Goal: Task Accomplishment & Management: Manage account settings

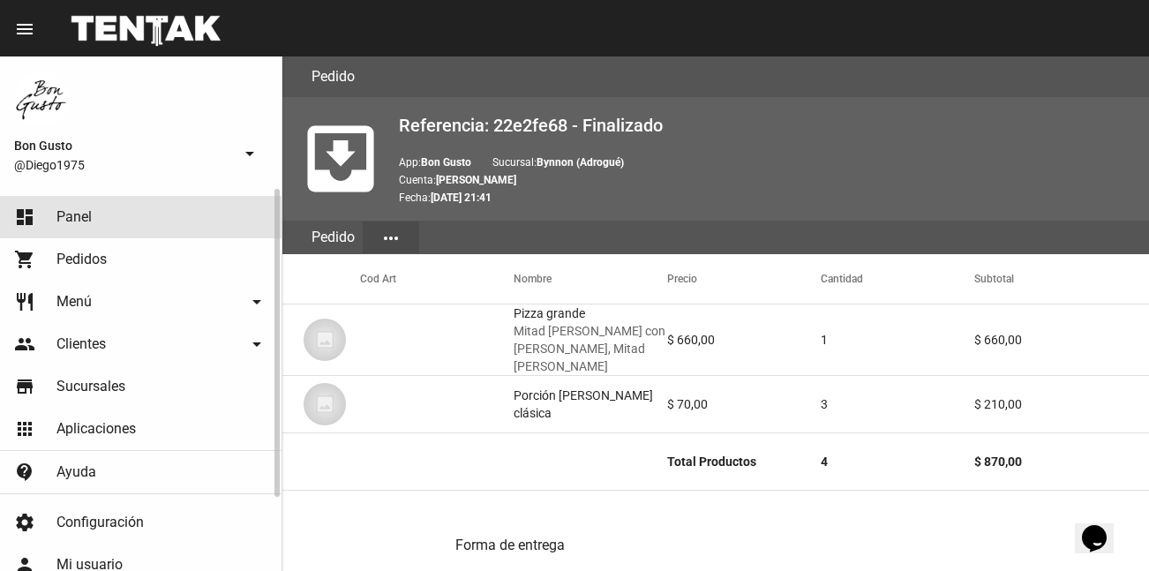
click at [122, 204] on link "dashboard Panel" at bounding box center [140, 217] width 281 height 42
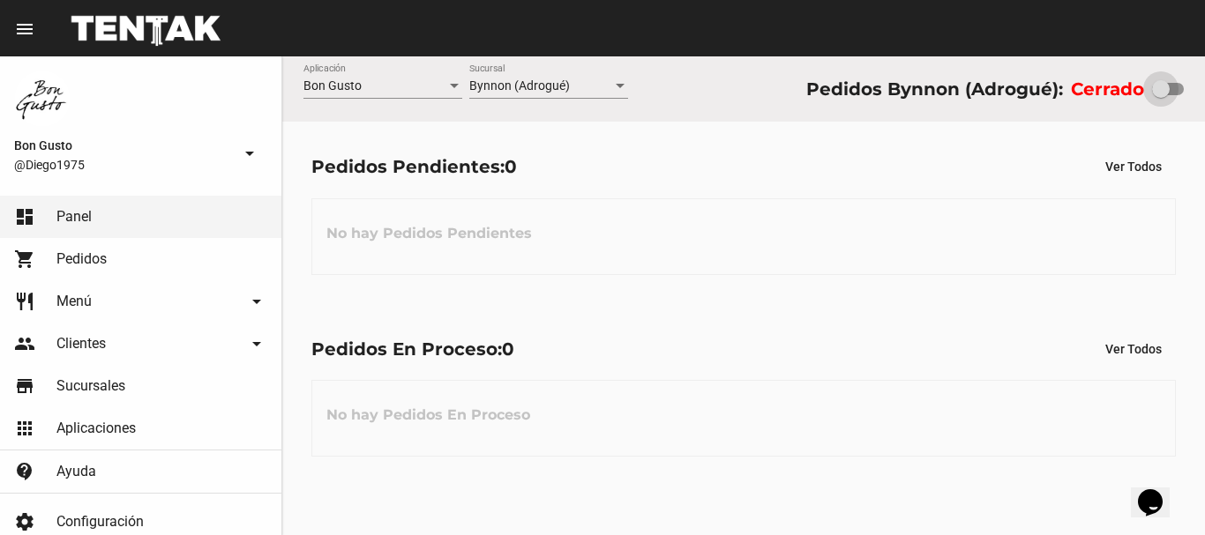
click at [1148, 92] on div at bounding box center [1161, 89] width 18 height 18
click at [1148, 95] on input "checkbox" at bounding box center [1160, 95] width 1 height 1
checkbox input "true"
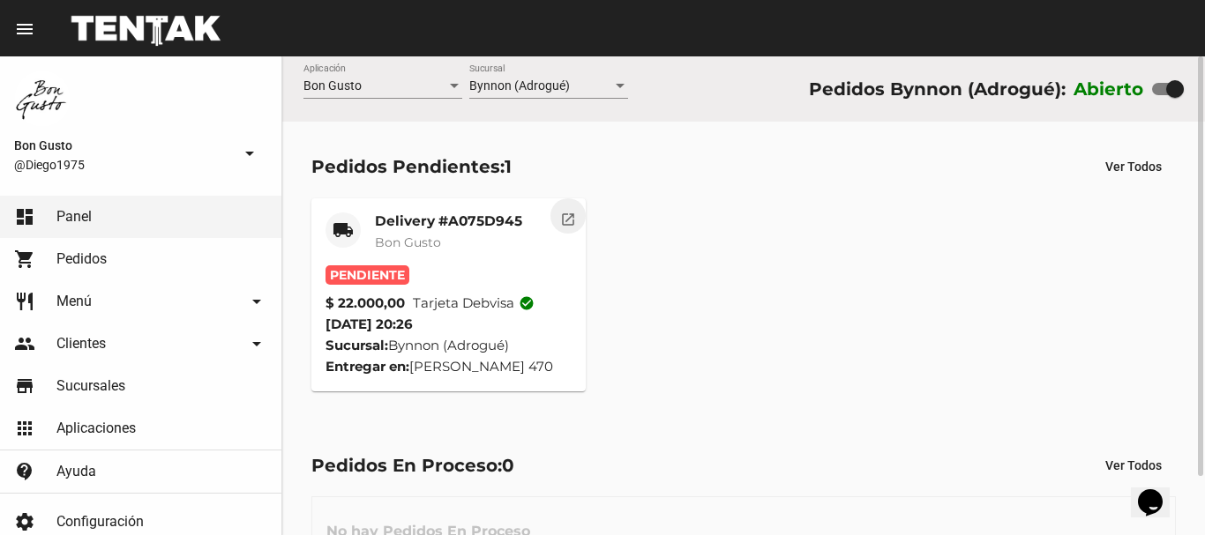
click at [563, 218] on mat-icon "open_in_new" at bounding box center [568, 217] width 16 height 16
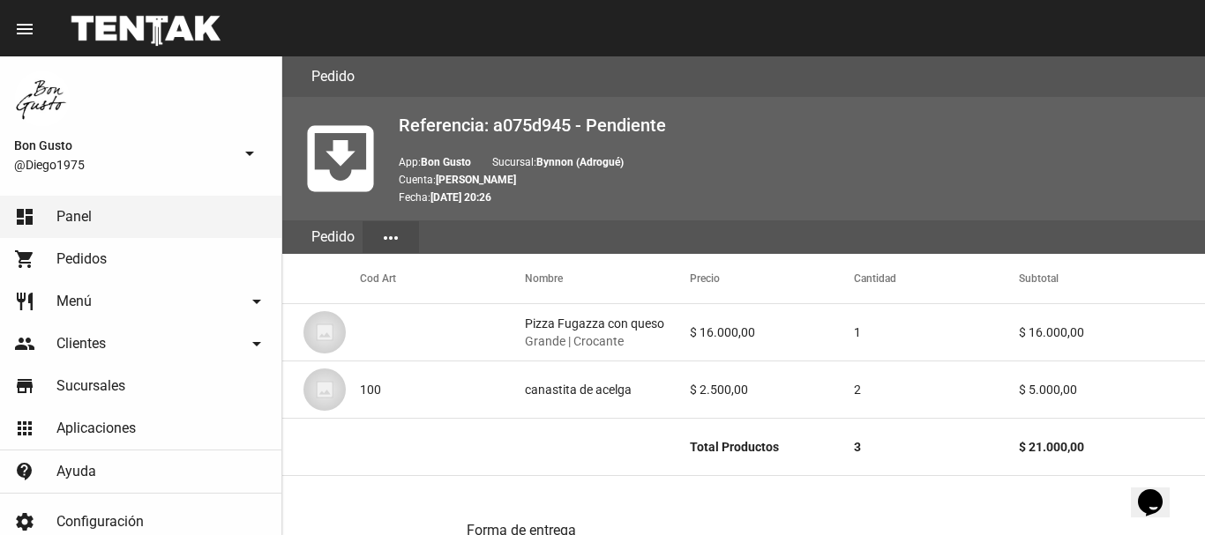
scroll to position [915, 0]
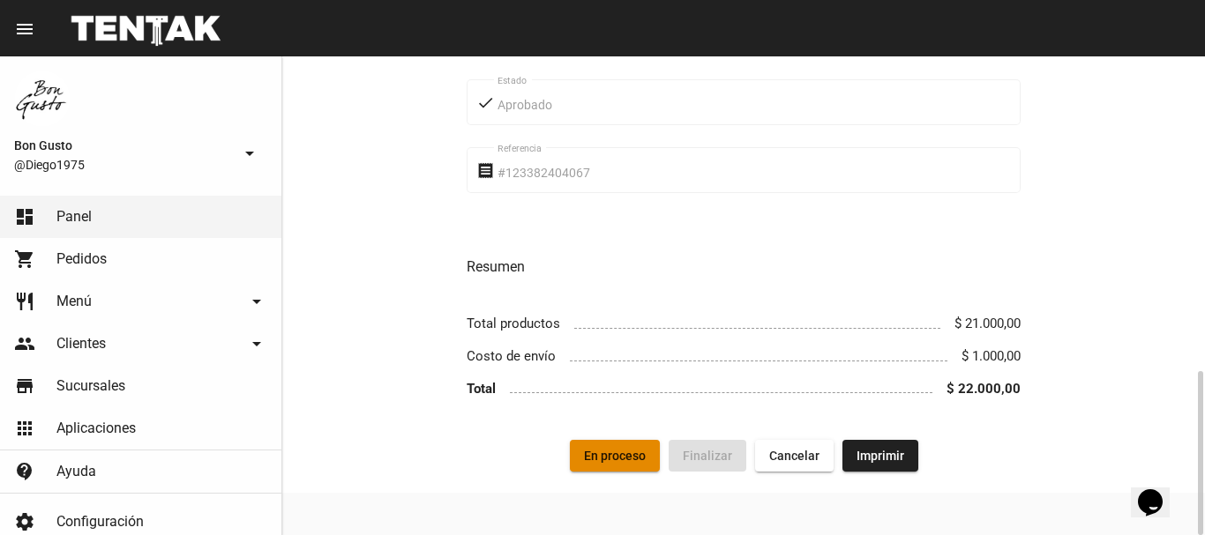
click at [633, 459] on span "En proceso" at bounding box center [615, 456] width 62 height 14
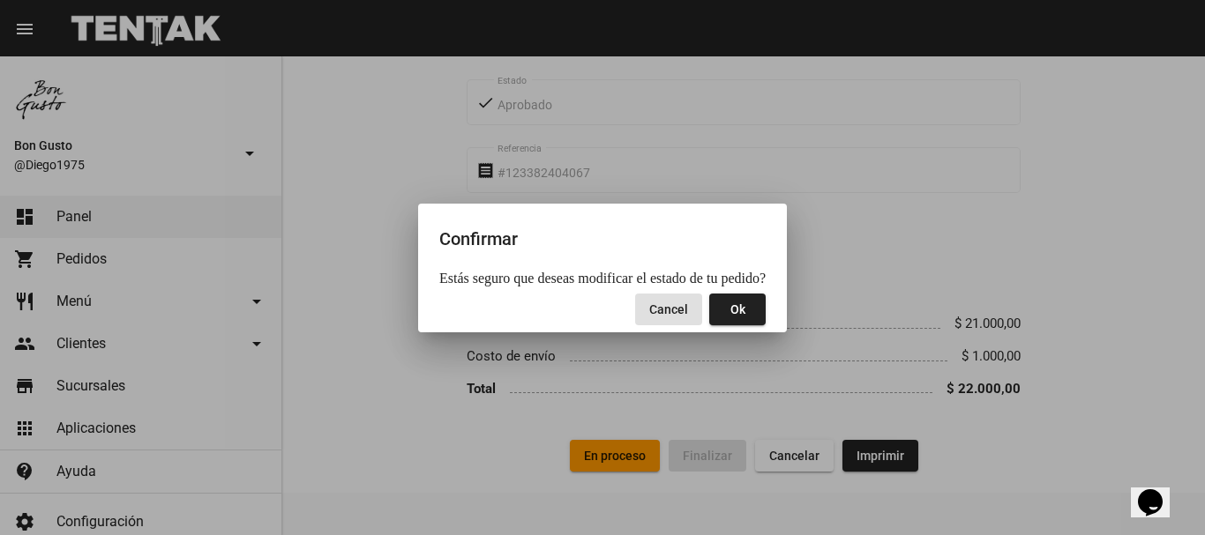
click at [715, 303] on button "Ok" at bounding box center [737, 310] width 56 height 32
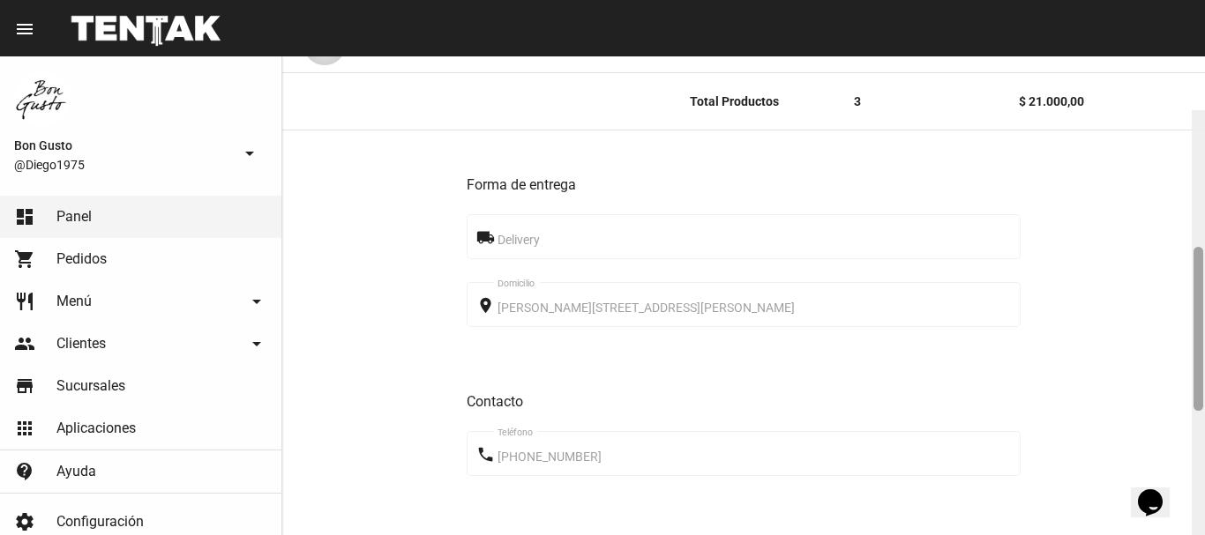
scroll to position [513, 0]
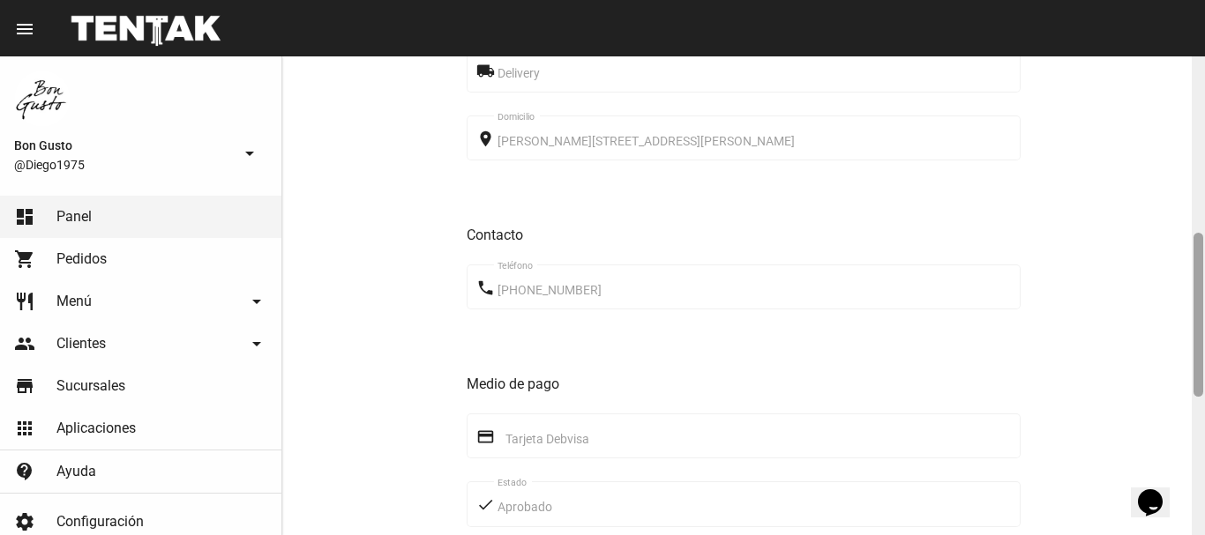
drag, startPoint x: 1199, startPoint y: 150, endPoint x: 1202, endPoint y: 326, distance: 176.5
click at [1148, 326] on div at bounding box center [1199, 315] width 10 height 164
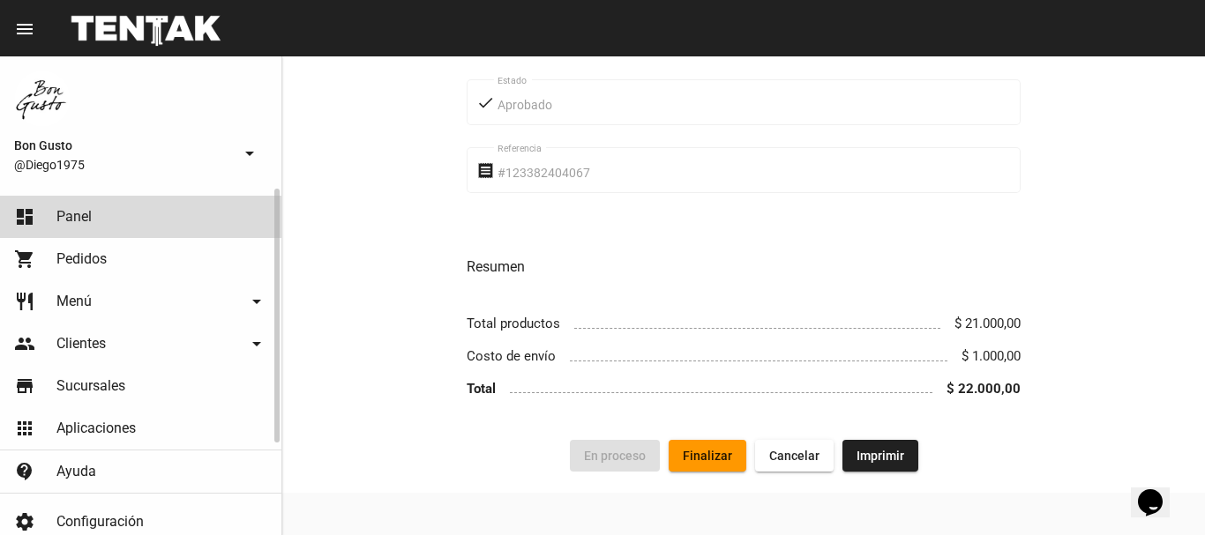
click at [95, 207] on link "dashboard Panel" at bounding box center [140, 217] width 281 height 42
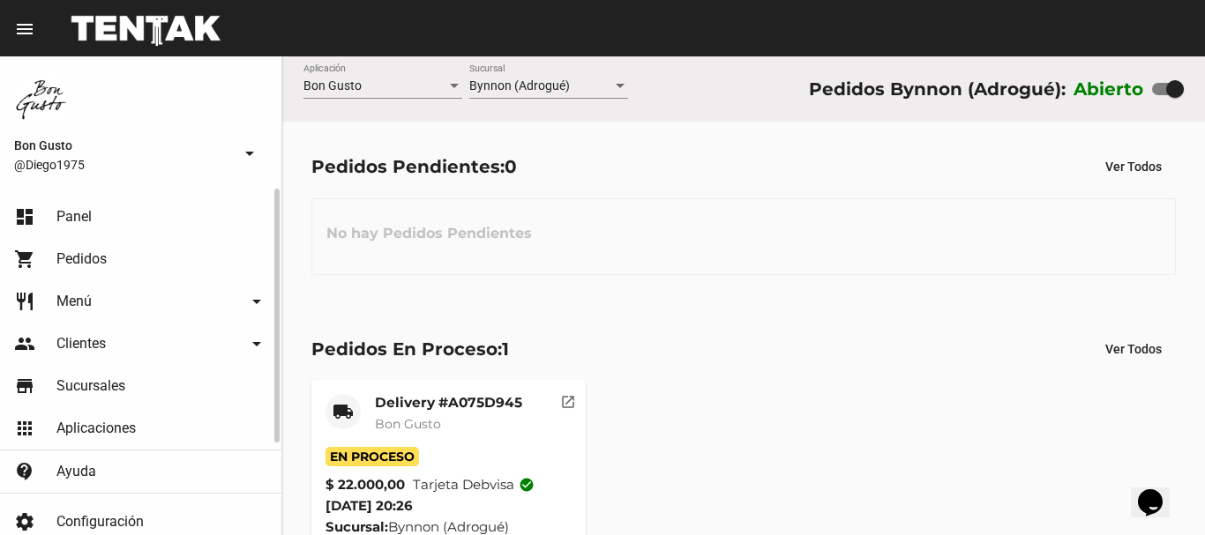
click at [95, 207] on link "dashboard Panel" at bounding box center [140, 217] width 281 height 42
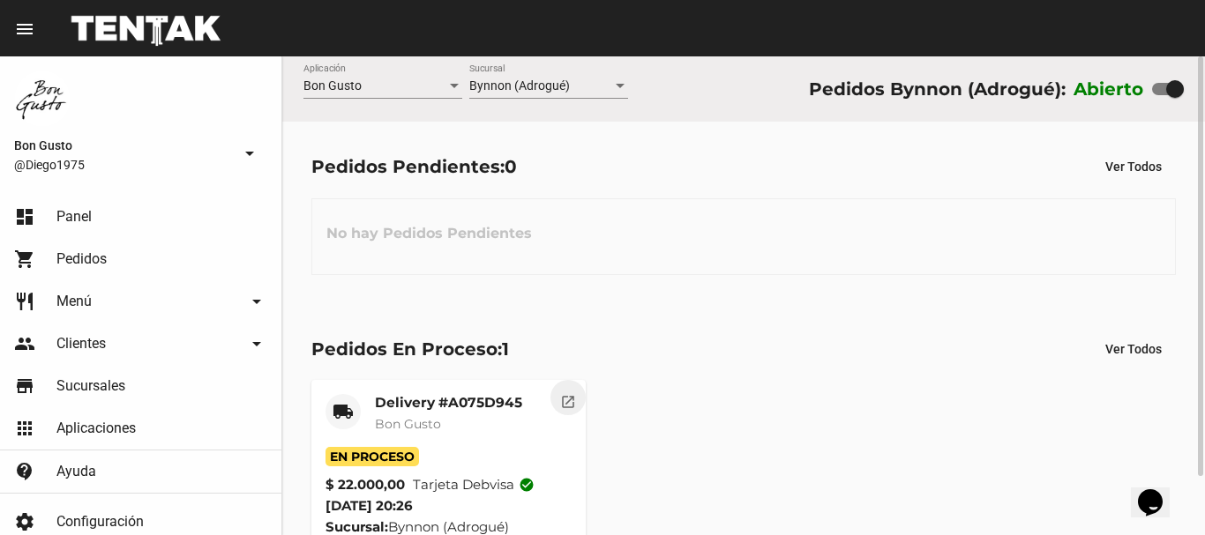
click at [573, 408] on mat-icon "open_in_new" at bounding box center [568, 400] width 16 height 16
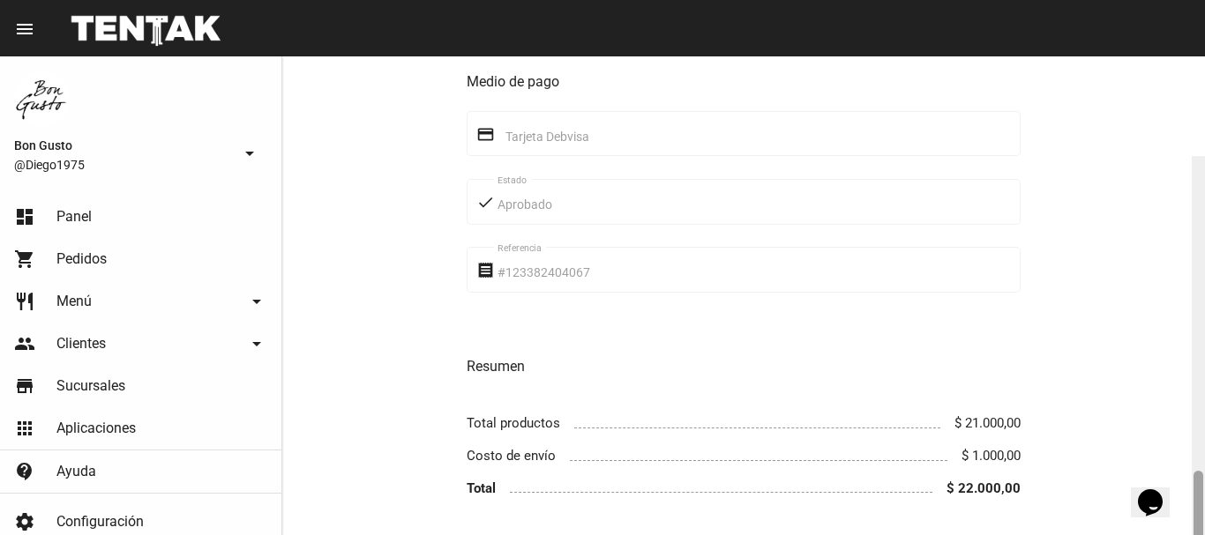
scroll to position [915, 0]
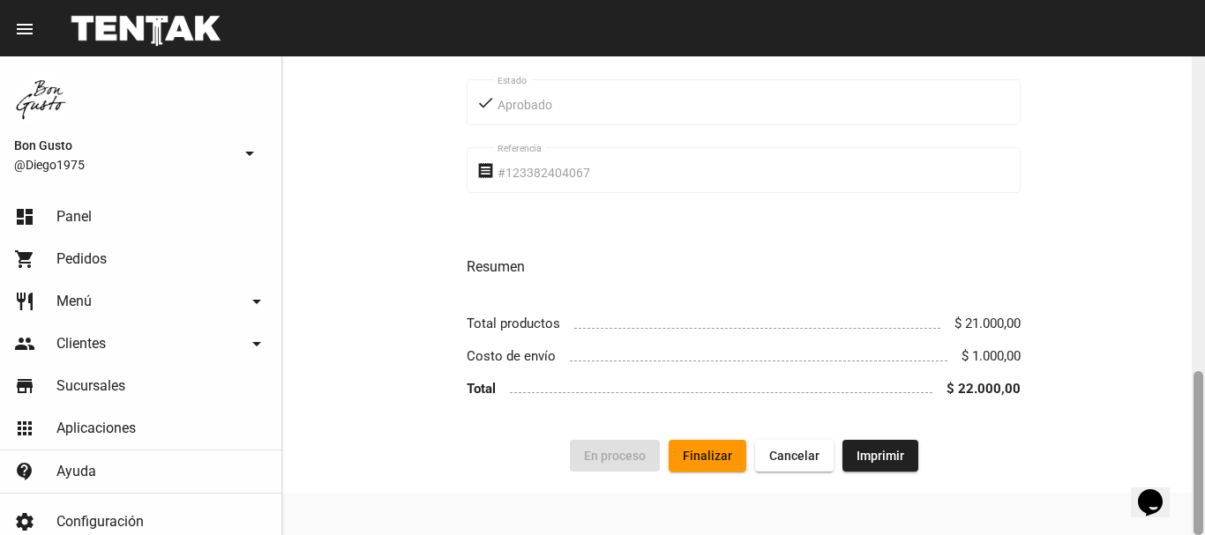
drag, startPoint x: 1195, startPoint y: 135, endPoint x: 1204, endPoint y: 520, distance: 385.6
click at [1148, 520] on div at bounding box center [1198, 295] width 13 height 479
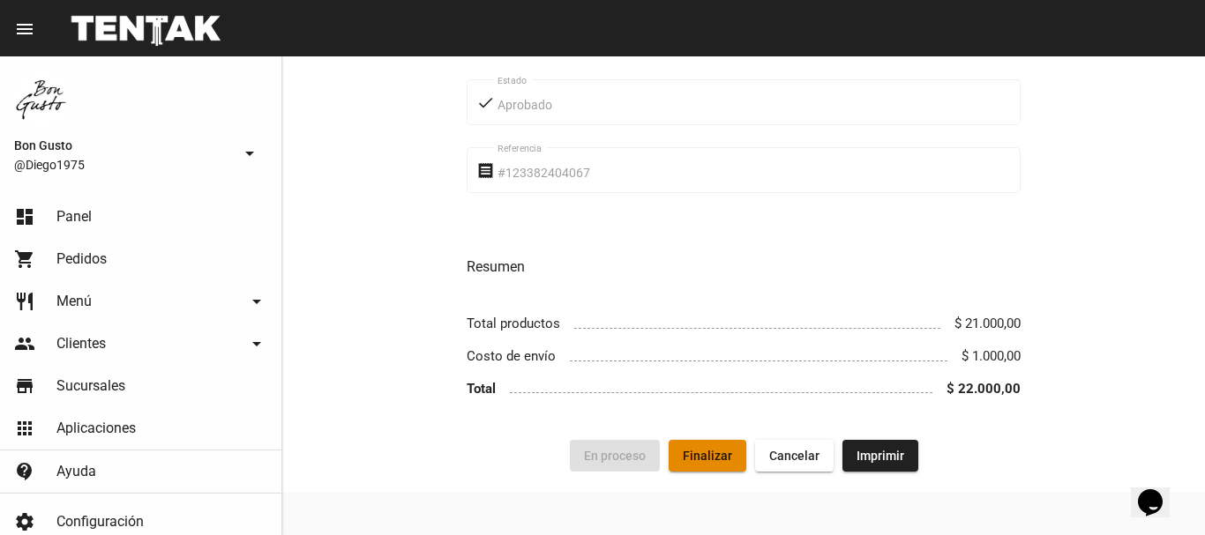
click at [723, 455] on span "Finalizar" at bounding box center [707, 456] width 49 height 14
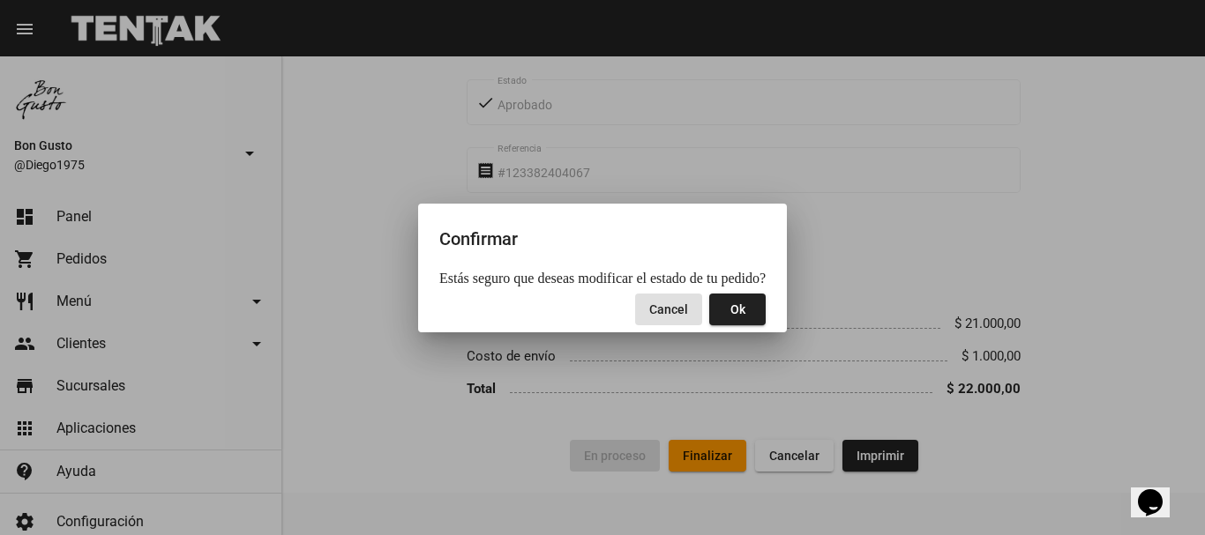
click at [728, 321] on button "Ok" at bounding box center [737, 310] width 56 height 32
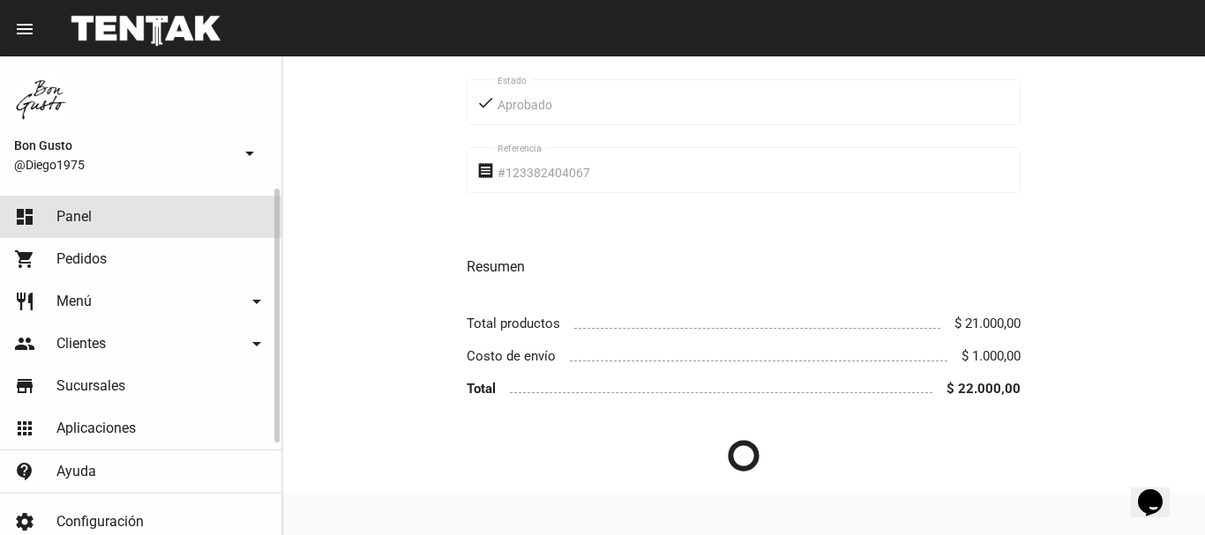
click at [77, 210] on span "Panel" at bounding box center [73, 217] width 35 height 18
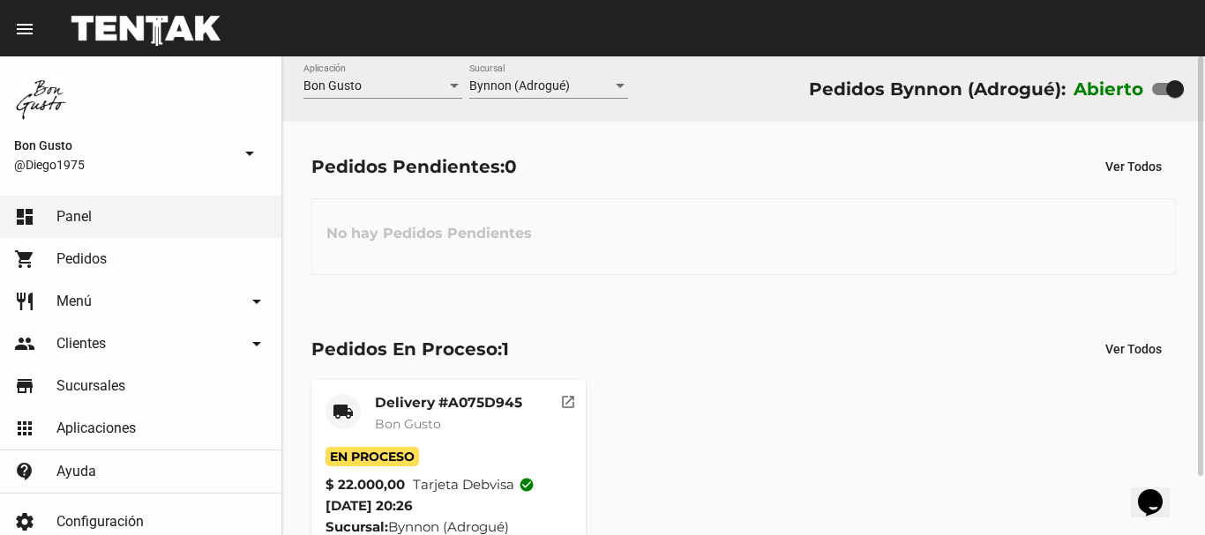
drag, startPoint x: 768, startPoint y: 280, endPoint x: 759, endPoint y: 289, distance: 13.7
click at [768, 281] on div "Pedidos Pendientes: 0 Ver Todos No hay Pedidos Pendientes" at bounding box center [743, 213] width 923 height 182
click at [566, 410] on button "open_in_new" at bounding box center [567, 397] width 35 height 35
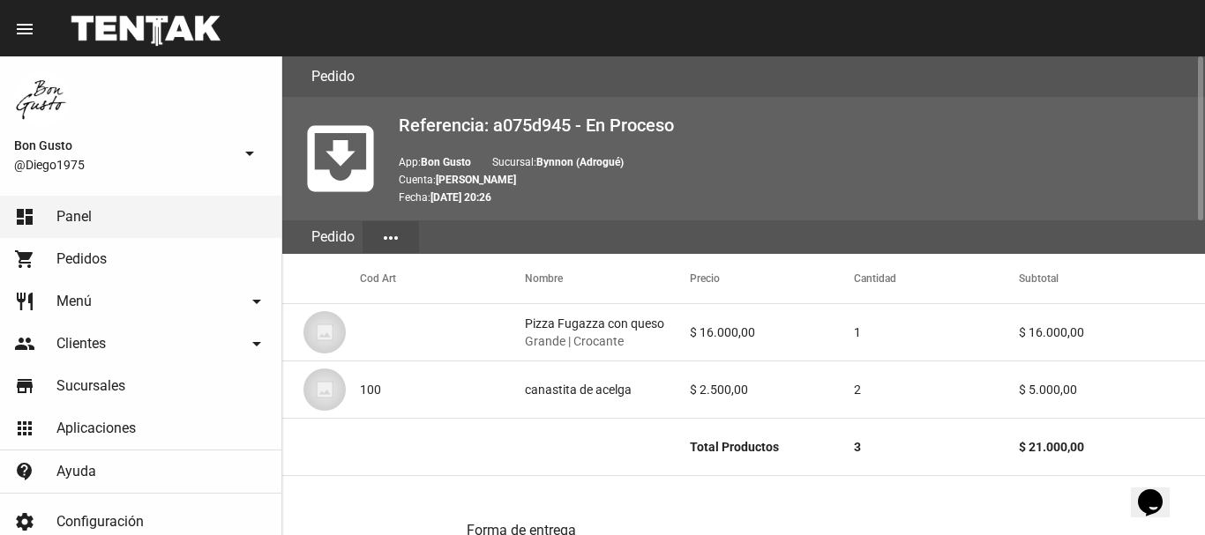
scroll to position [915, 0]
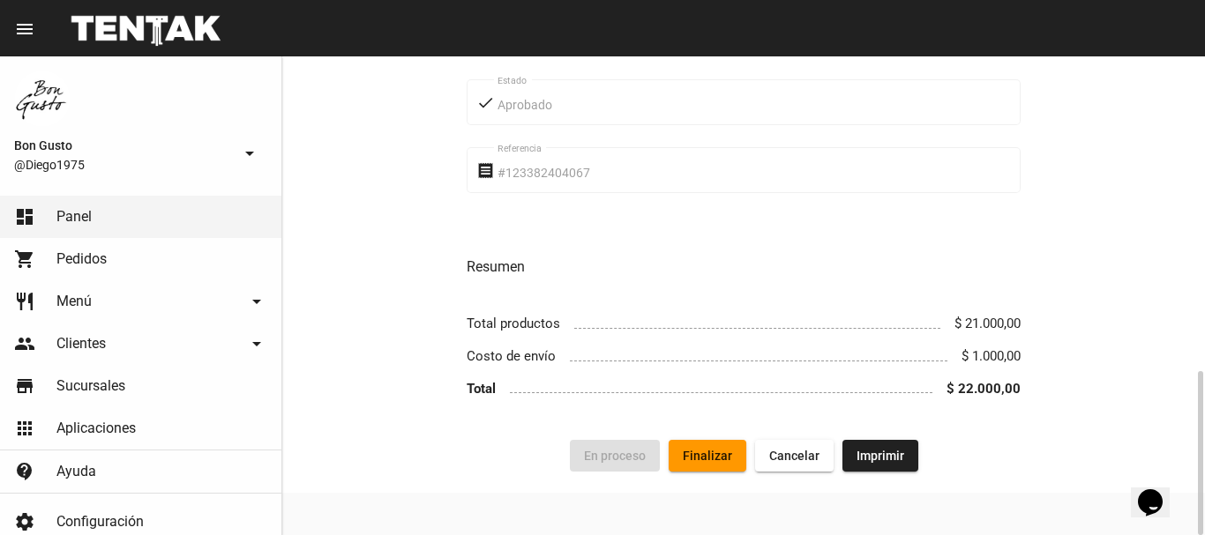
click at [703, 463] on span "Finalizar" at bounding box center [707, 456] width 49 height 14
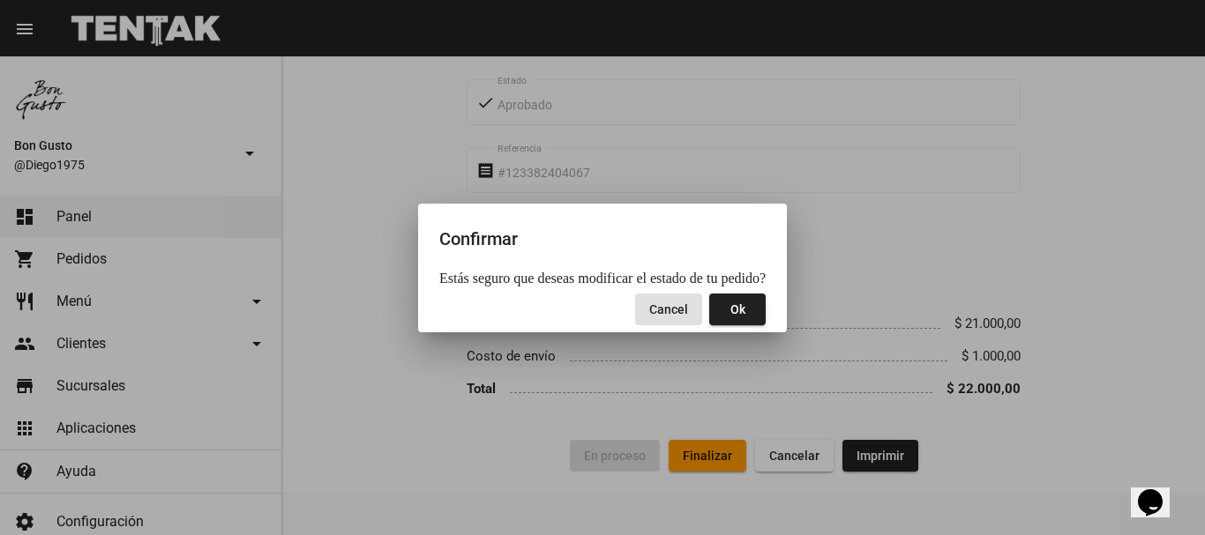
click at [730, 310] on span "Ok" at bounding box center [737, 310] width 15 height 14
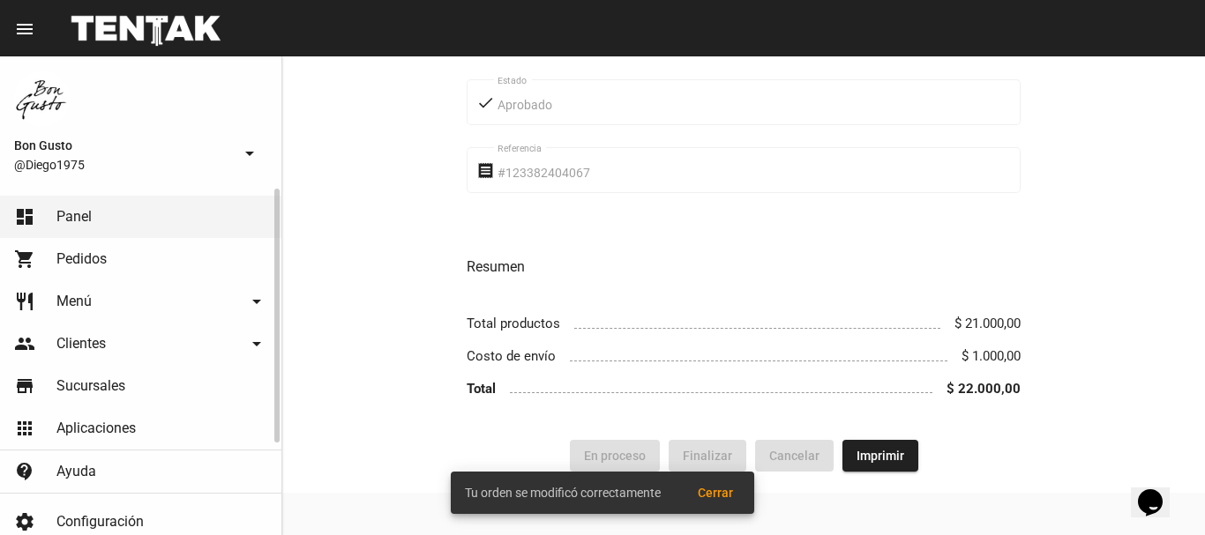
click at [124, 221] on link "dashboard Panel" at bounding box center [140, 217] width 281 height 42
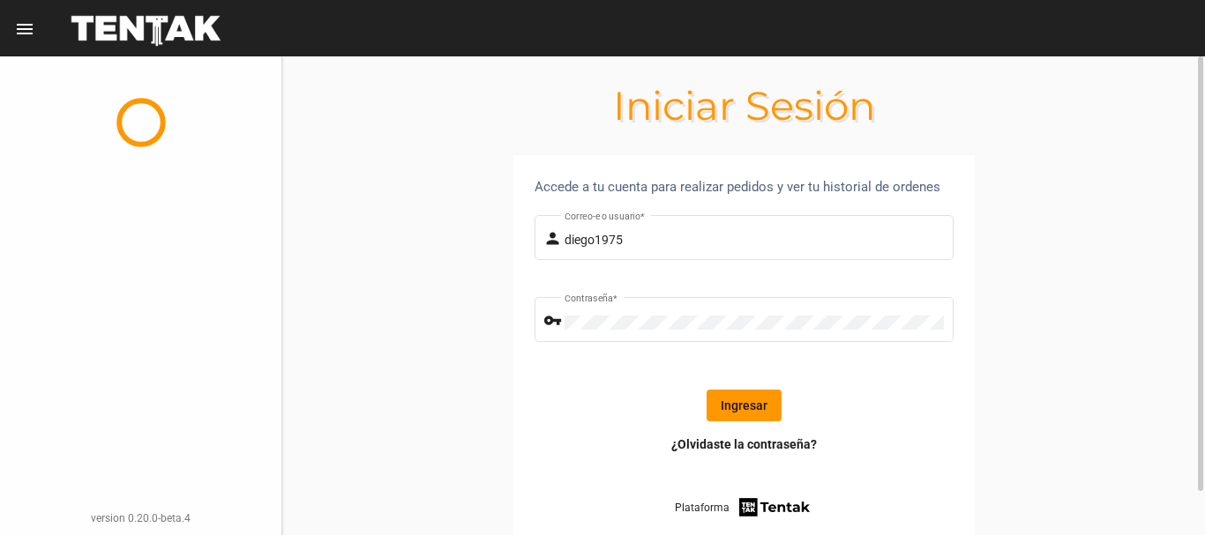
click at [759, 404] on button "Ingresar" at bounding box center [744, 406] width 75 height 32
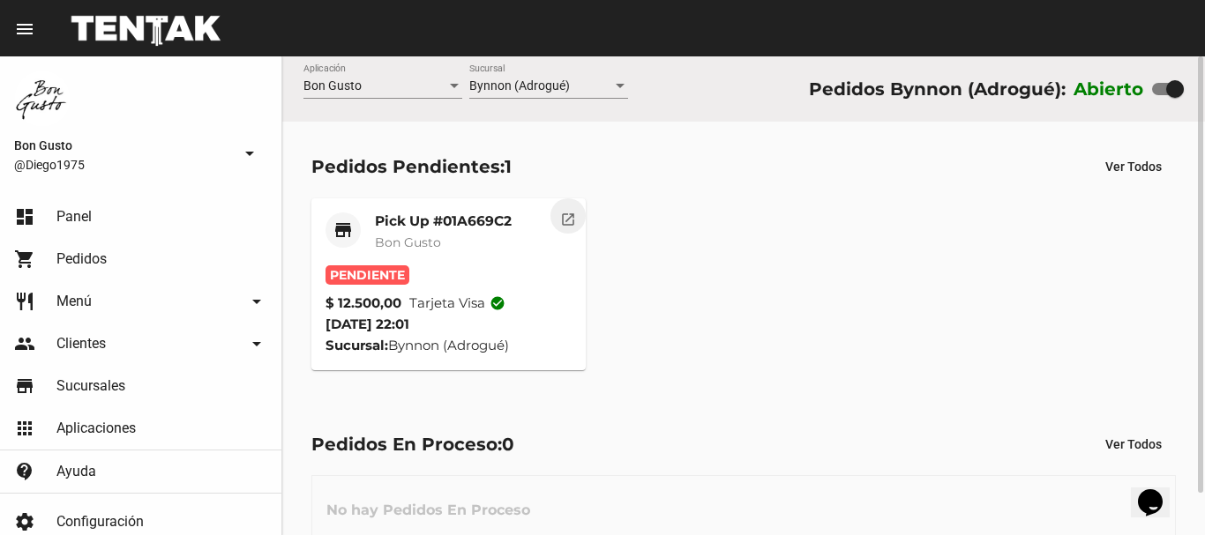
click at [558, 227] on button "open_in_new" at bounding box center [567, 215] width 35 height 35
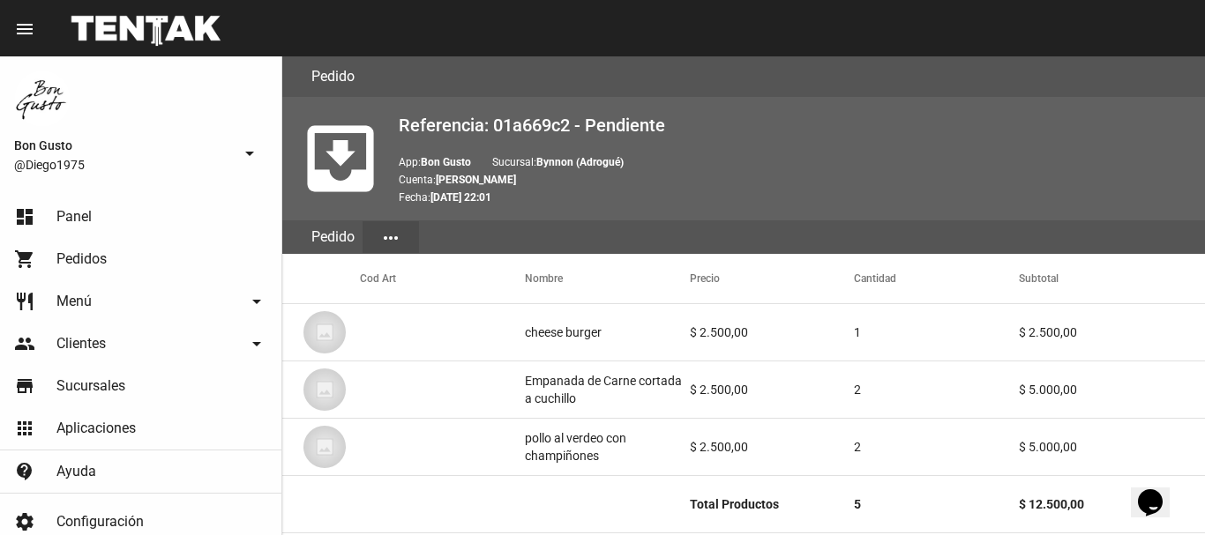
scroll to position [940, 0]
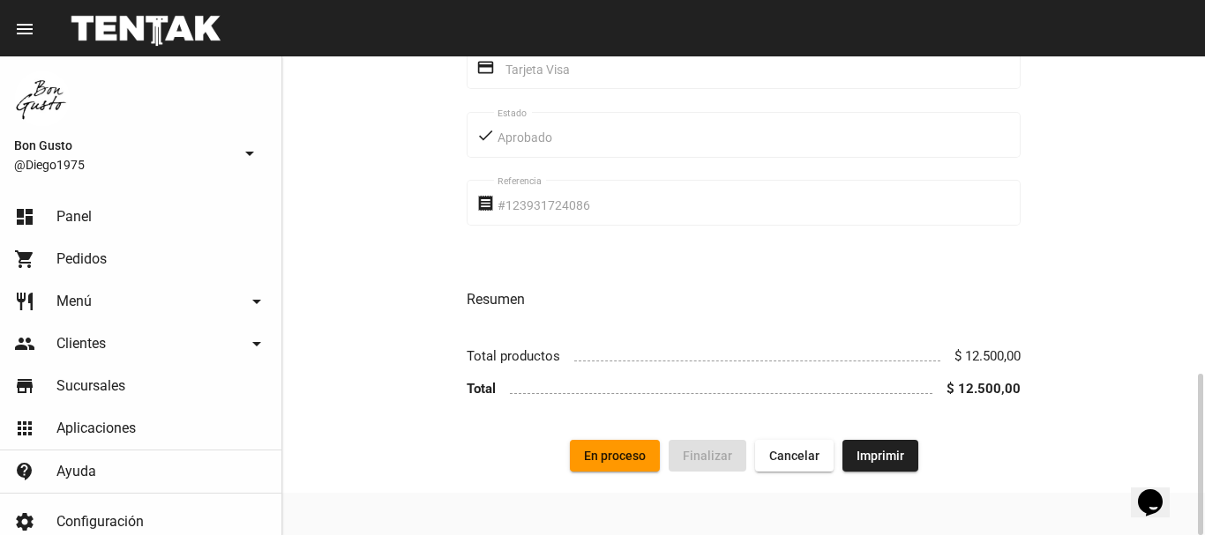
click at [610, 467] on button "En proceso" at bounding box center [615, 456] width 90 height 32
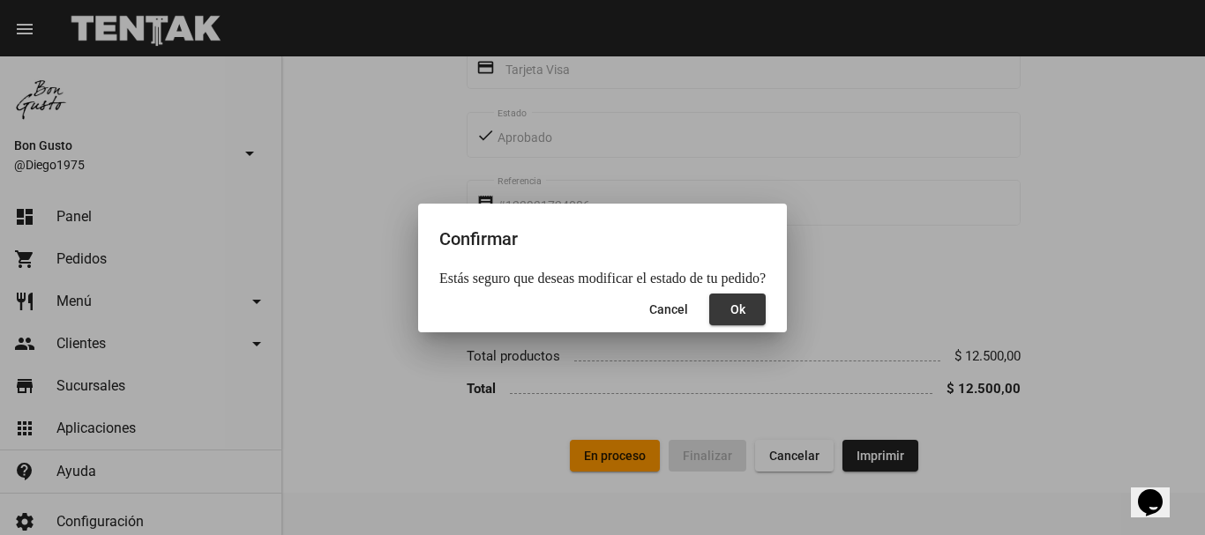
click at [744, 312] on button "Ok" at bounding box center [737, 310] width 56 height 32
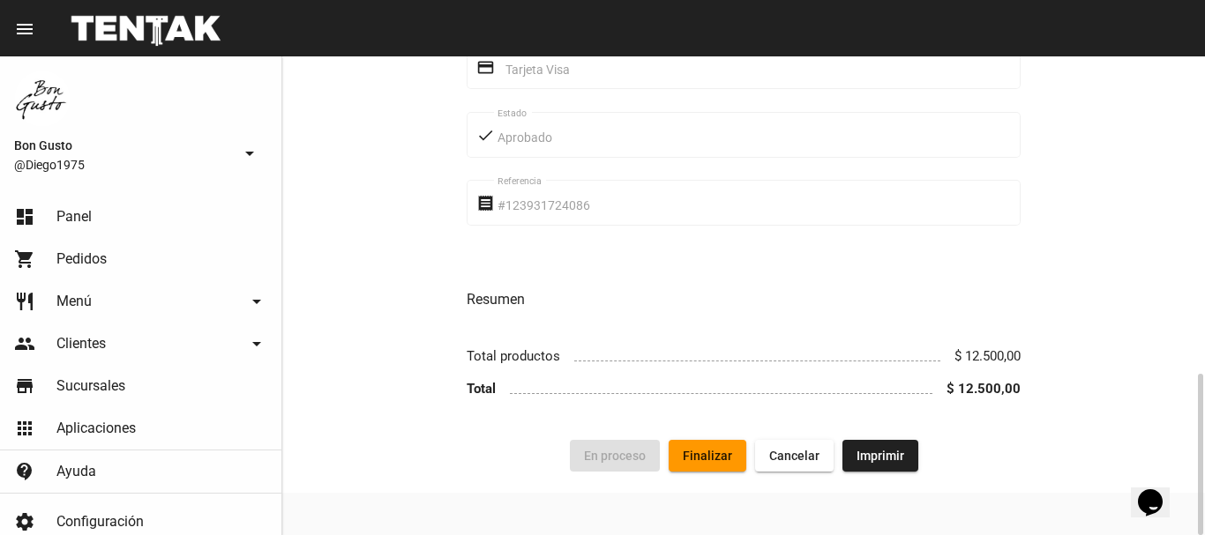
scroll to position [0, 0]
drag, startPoint x: 2329, startPoint y: 604, endPoint x: 1162, endPoint y: 475, distance: 1174.3
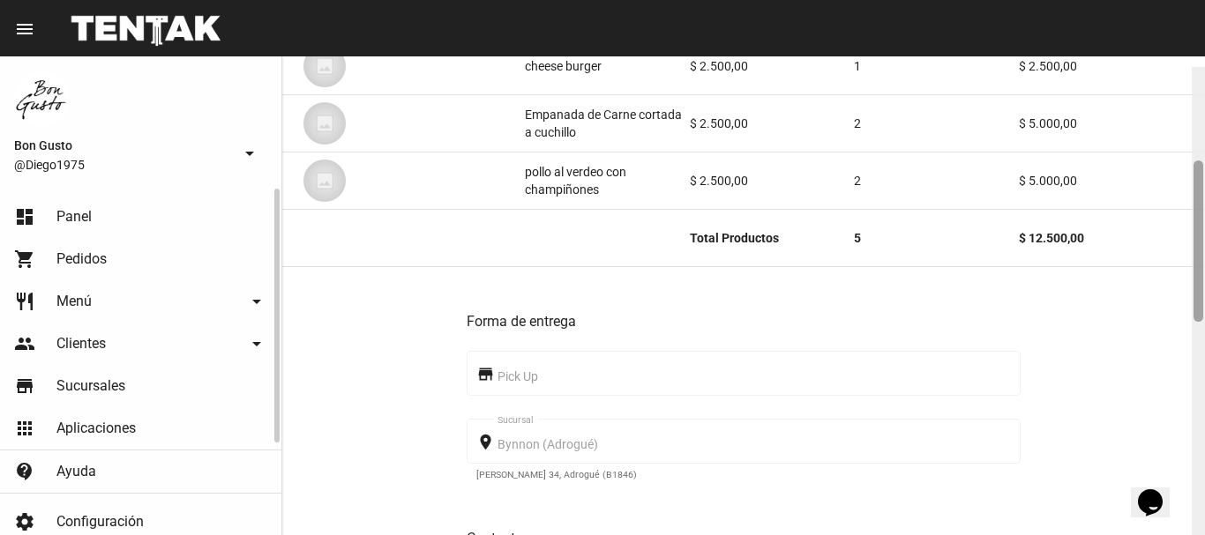
scroll to position [261, 0]
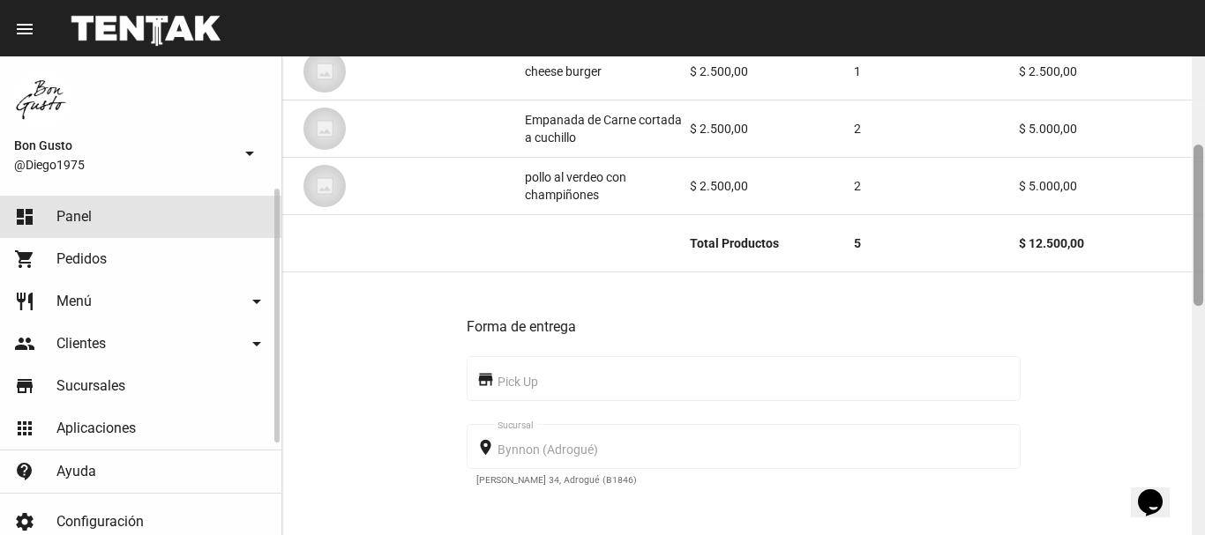
click at [146, 228] on link "dashboard Panel" at bounding box center [140, 217] width 281 height 42
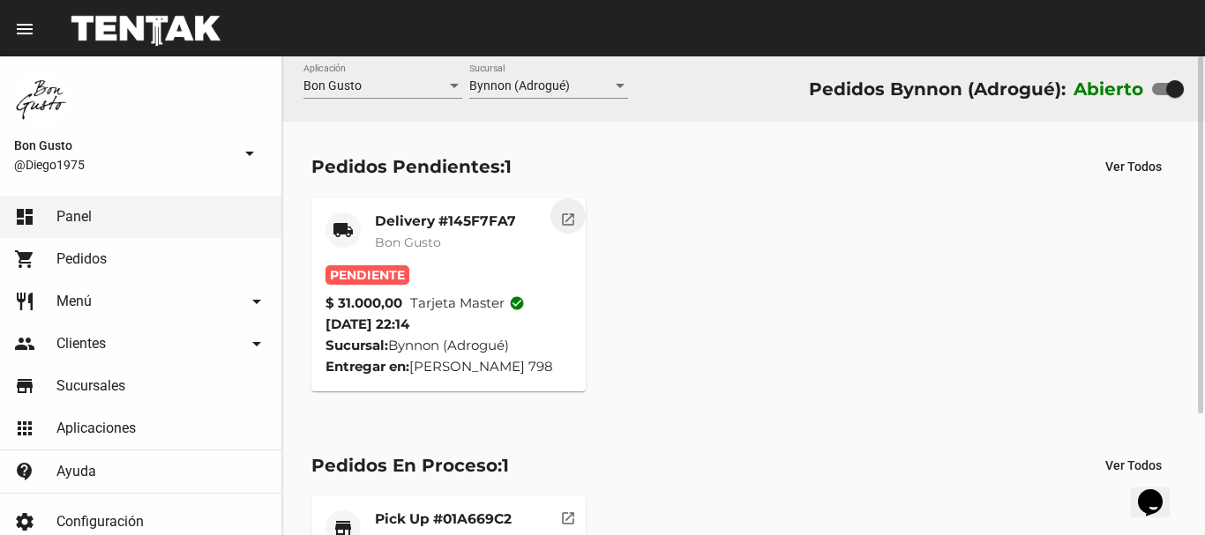
click at [564, 215] on mat-icon "open_in_new" at bounding box center [568, 217] width 16 height 16
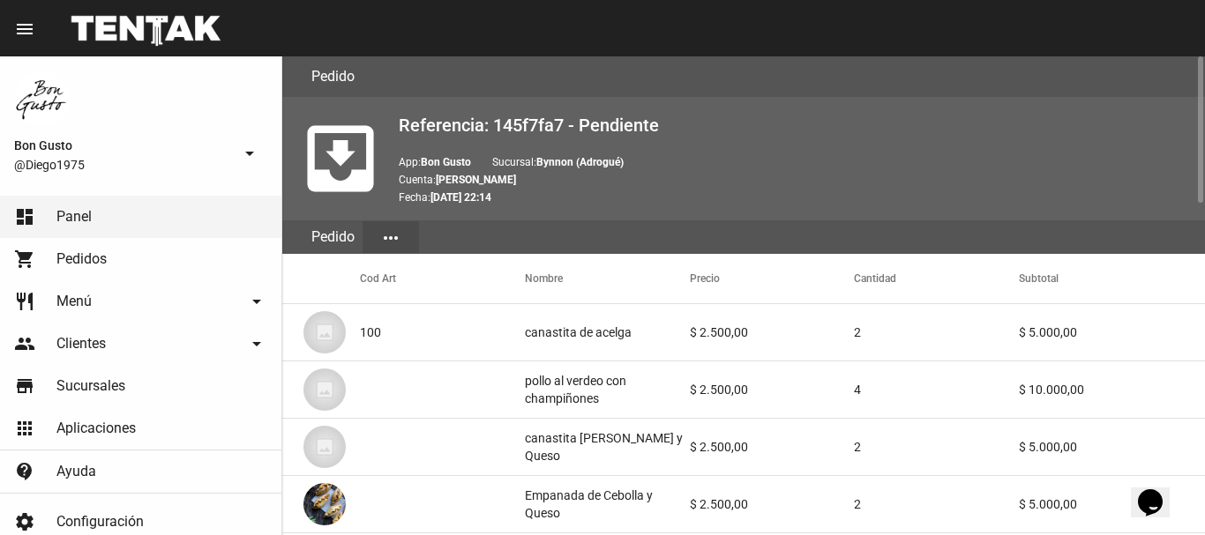
scroll to position [1087, 0]
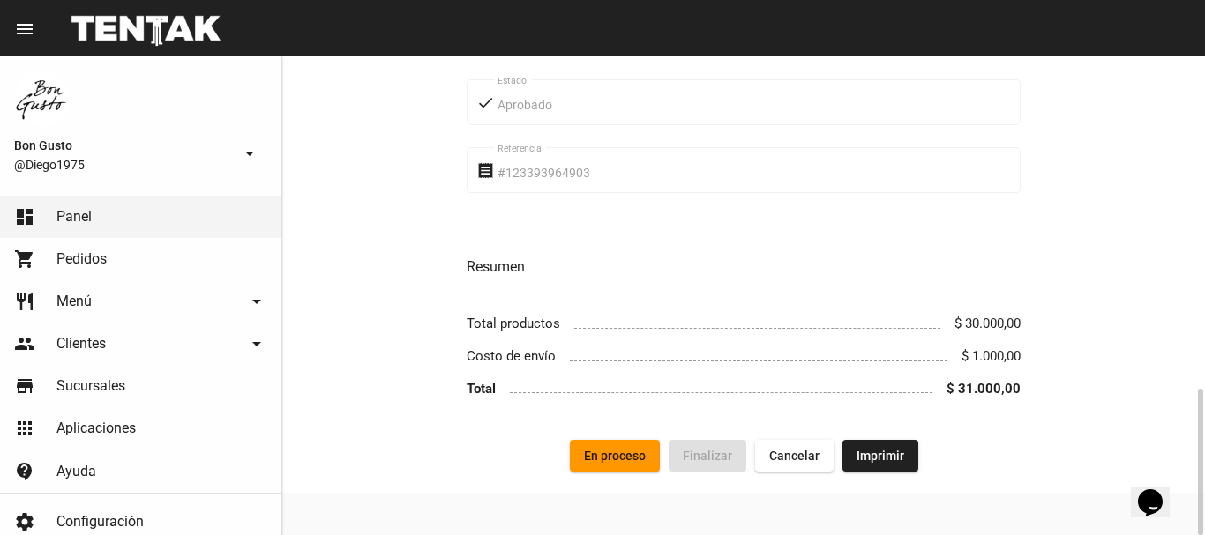
click at [633, 459] on span "En proceso" at bounding box center [615, 456] width 62 height 14
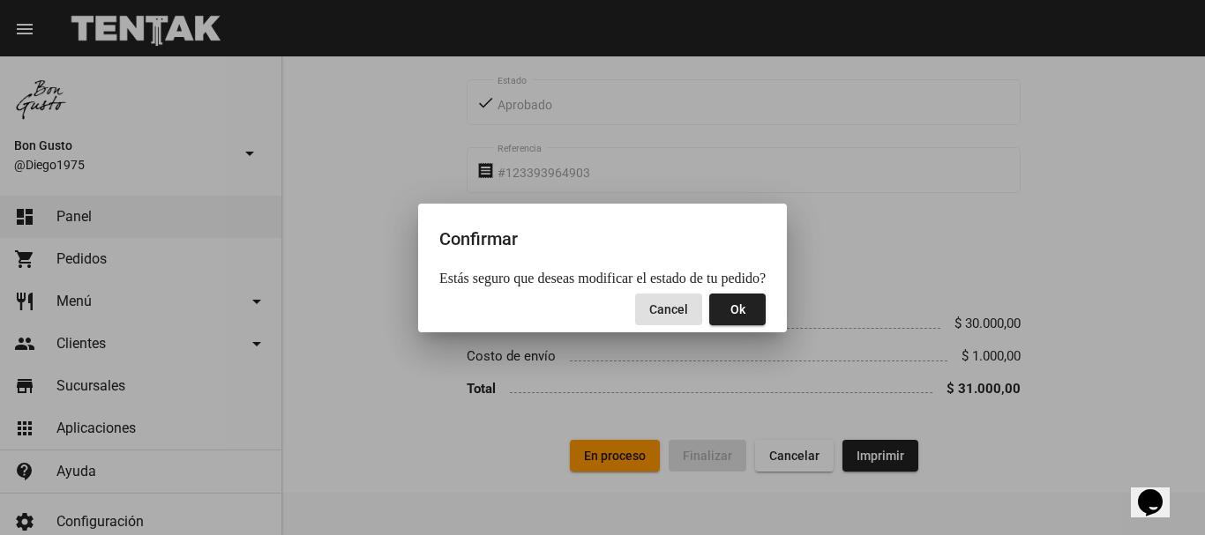
click at [740, 320] on button "Ok" at bounding box center [737, 310] width 56 height 32
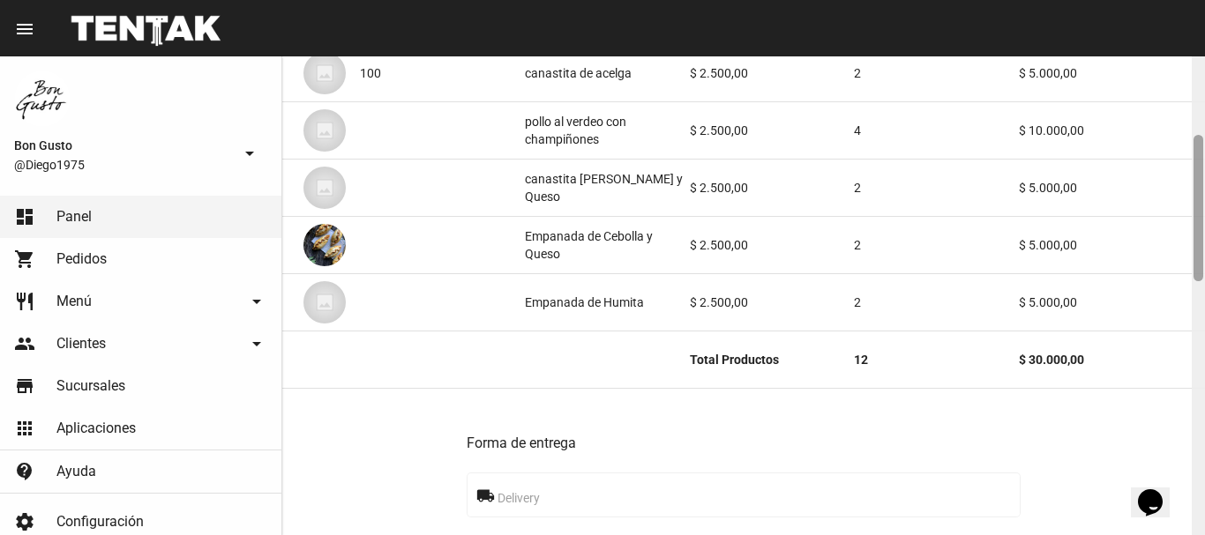
scroll to position [266, 0]
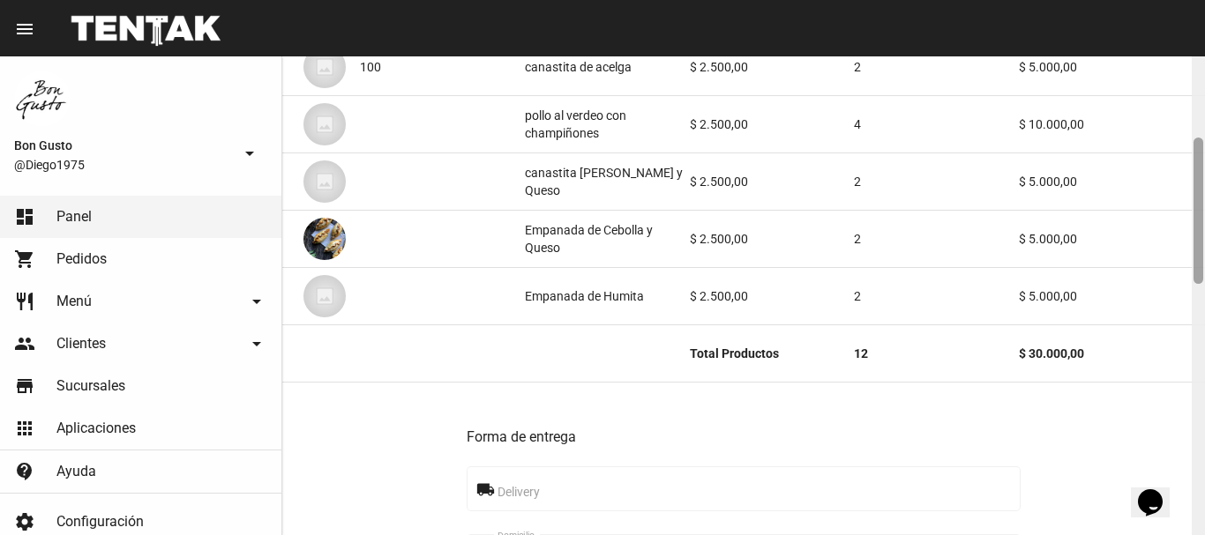
drag, startPoint x: 1201, startPoint y: 146, endPoint x: 1196, endPoint y: 228, distance: 81.3
click at [1196, 228] on div at bounding box center [1199, 211] width 10 height 146
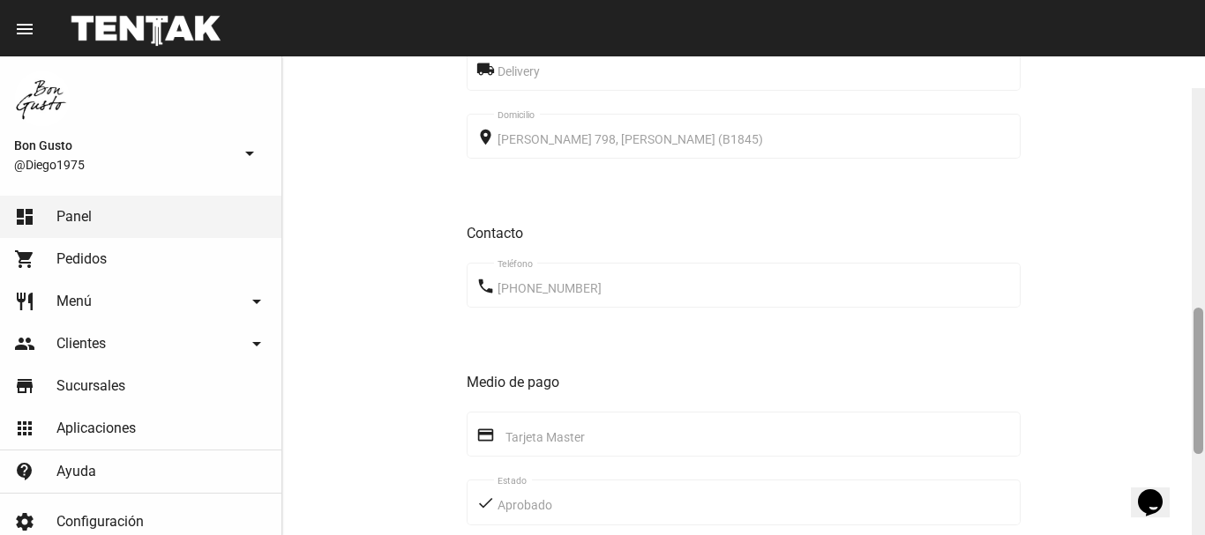
scroll to position [721, 0]
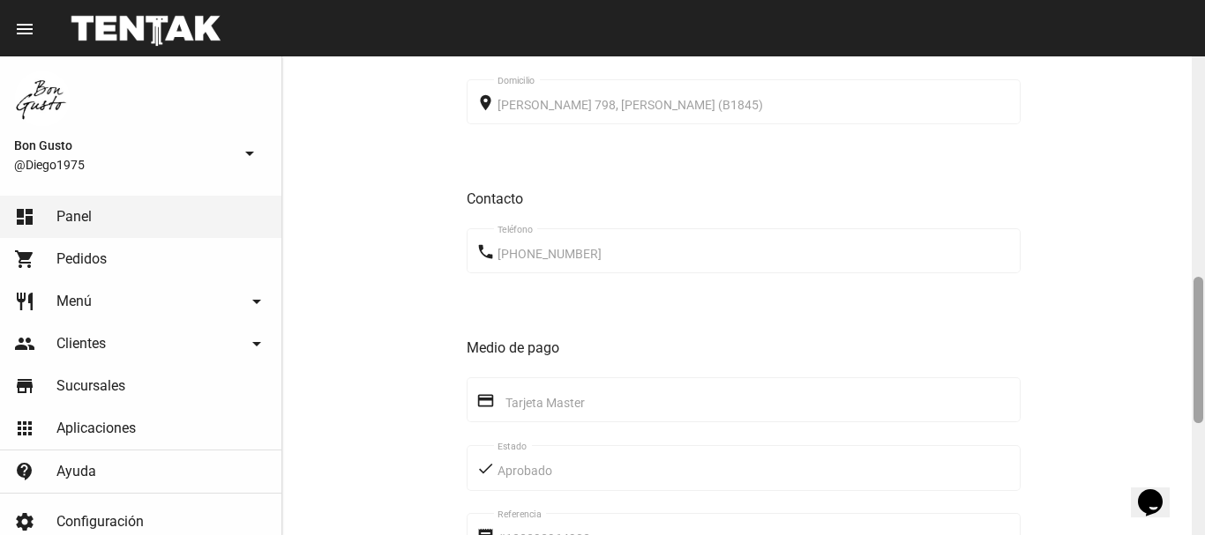
drag, startPoint x: 1200, startPoint y: 251, endPoint x: 1204, endPoint y: 390, distance: 139.5
click at [1204, 390] on div at bounding box center [1198, 295] width 13 height 479
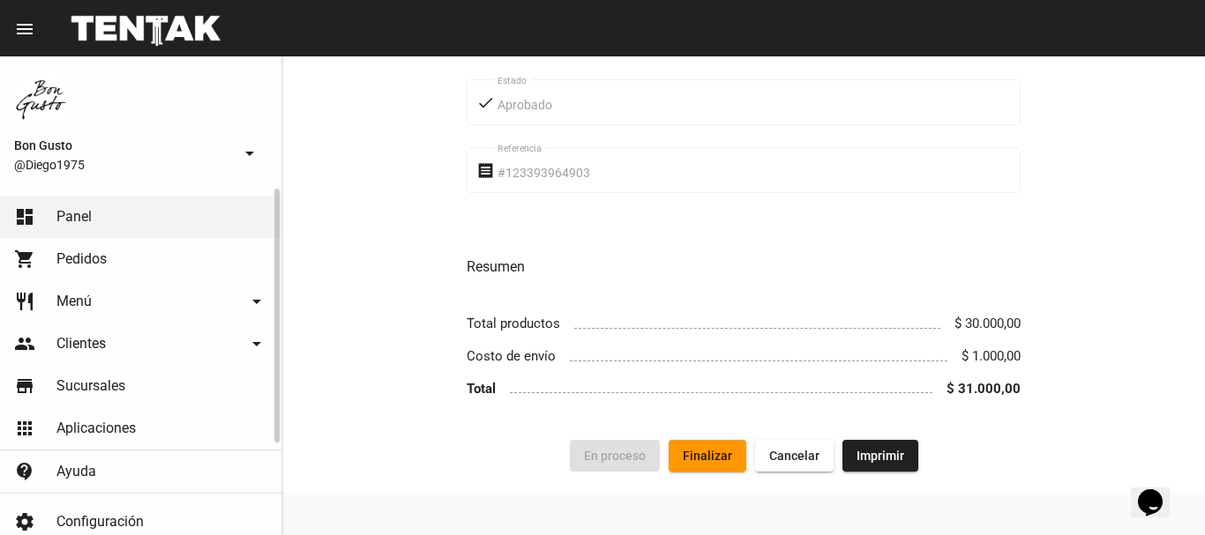
click at [212, 217] on link "dashboard Panel" at bounding box center [140, 217] width 281 height 42
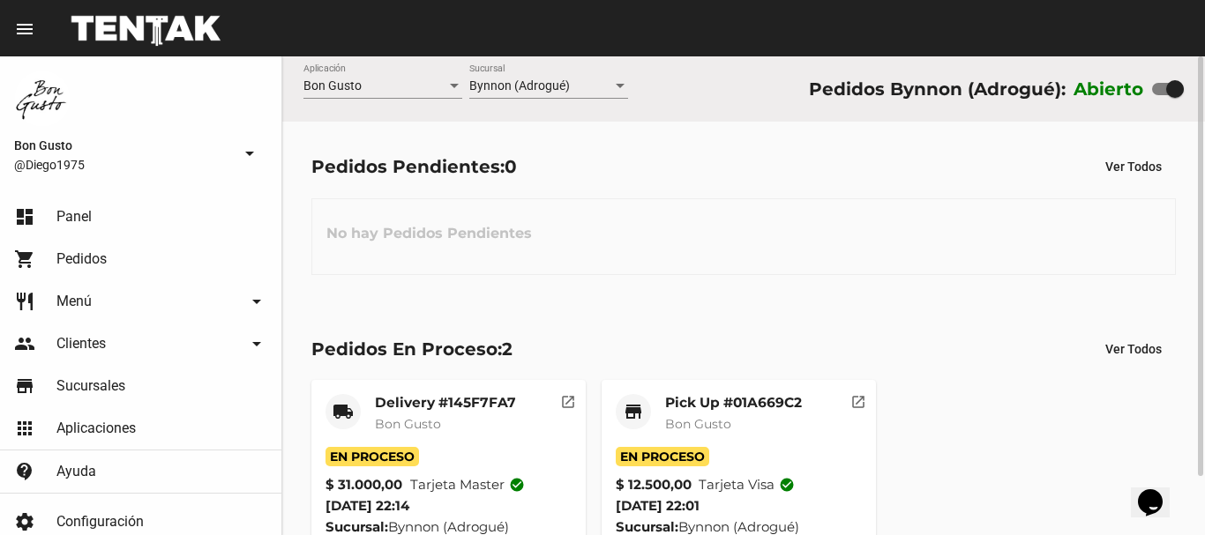
scroll to position [67, 0]
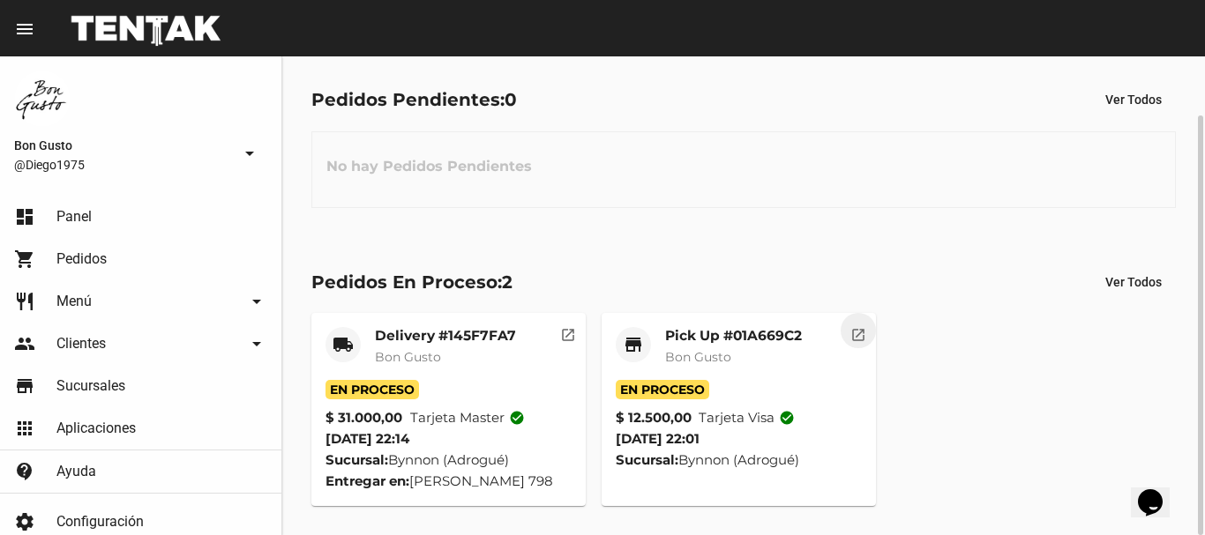
click at [851, 343] on button "open_in_new" at bounding box center [858, 330] width 35 height 35
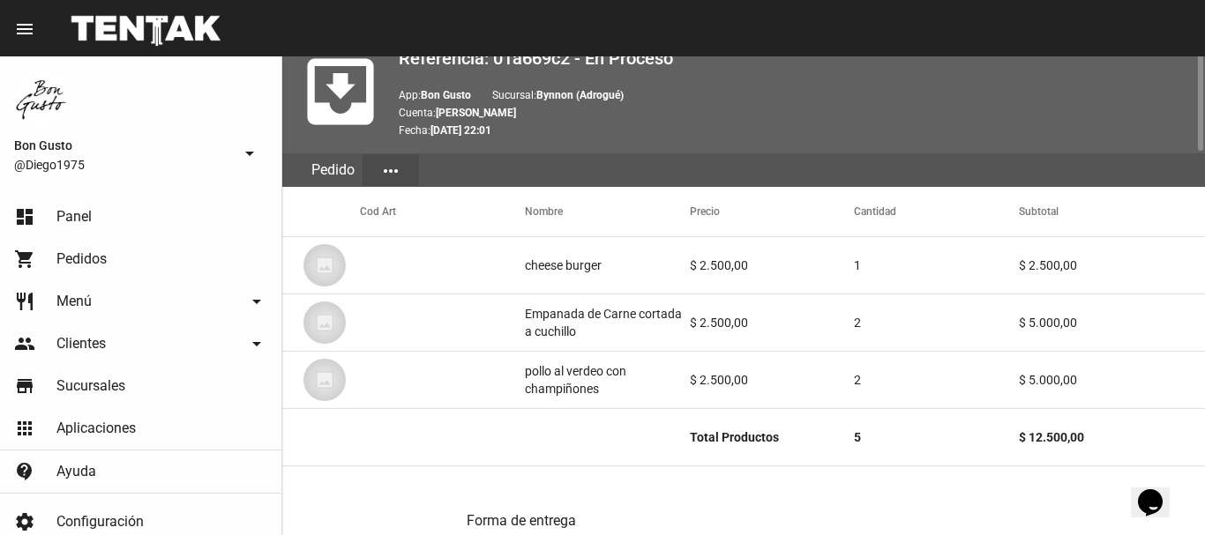
scroll to position [940, 0]
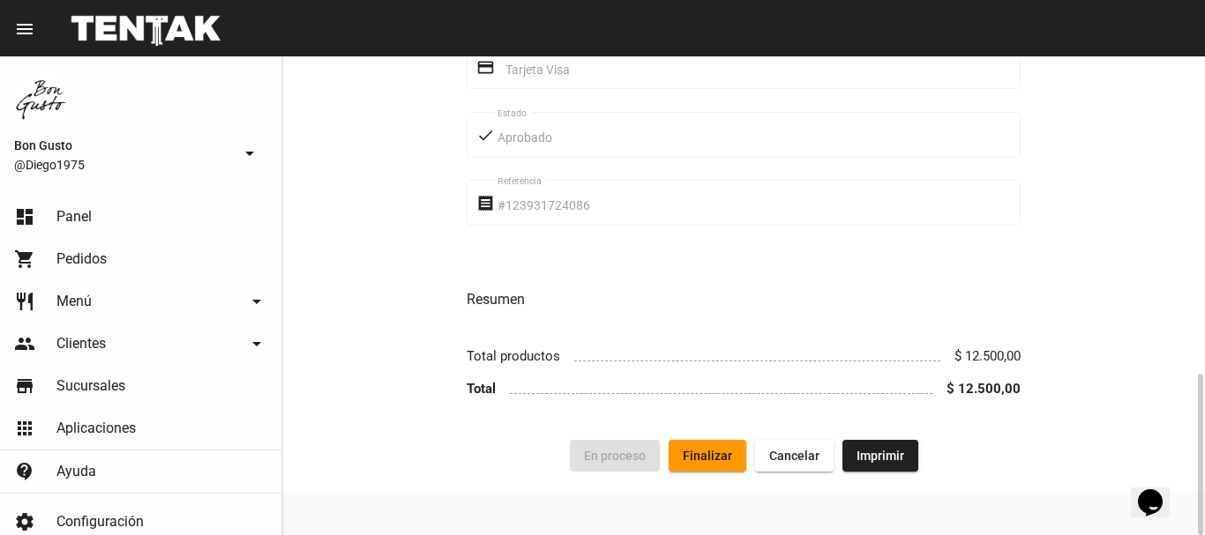
click at [709, 453] on span "Finalizar" at bounding box center [707, 456] width 49 height 14
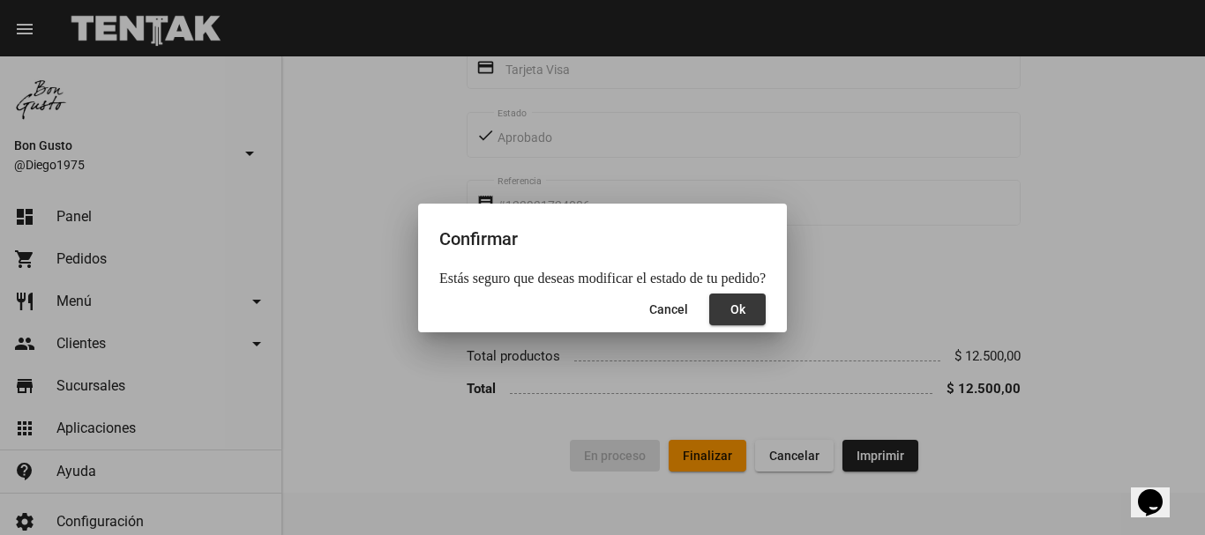
click at [741, 302] on button "Ok" at bounding box center [737, 310] width 56 height 32
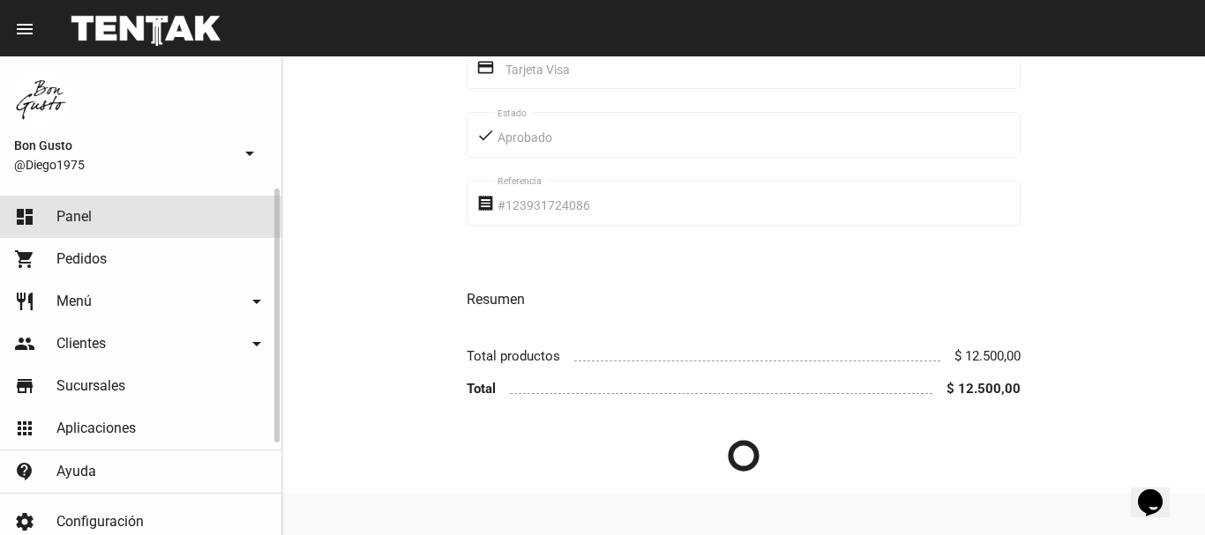
click at [94, 216] on link "dashboard Panel" at bounding box center [140, 217] width 281 height 42
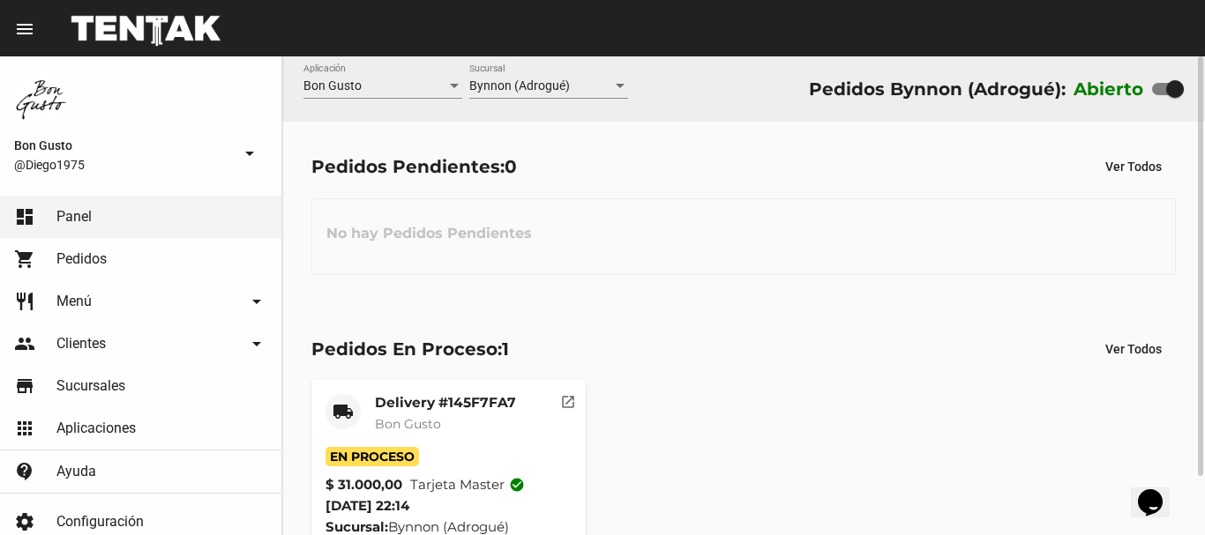
scroll to position [67, 0]
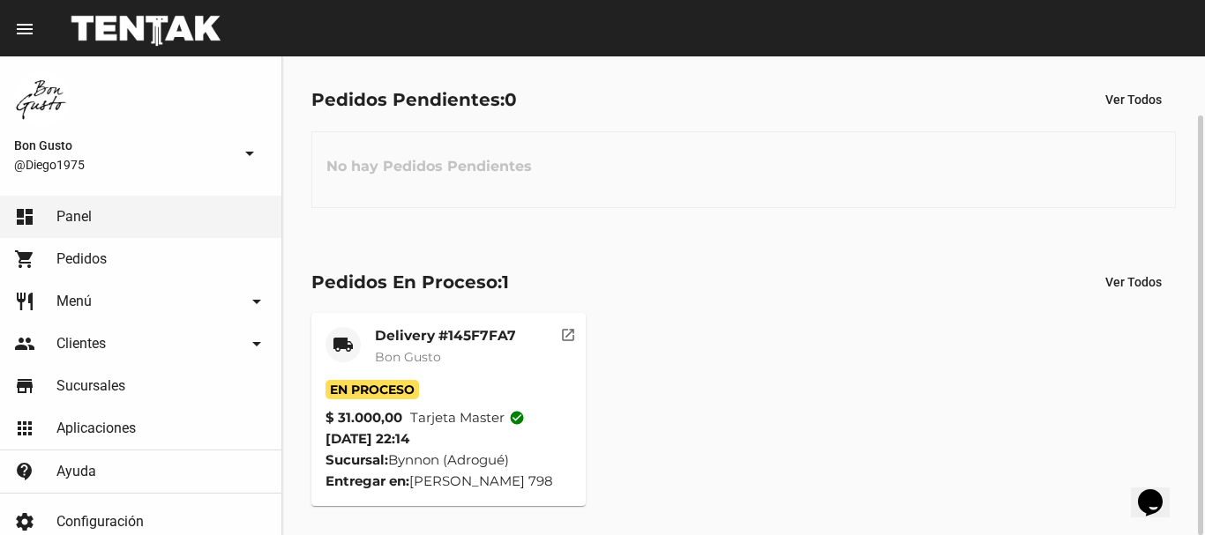
click at [571, 339] on mat-icon "open_in_new" at bounding box center [568, 333] width 16 height 16
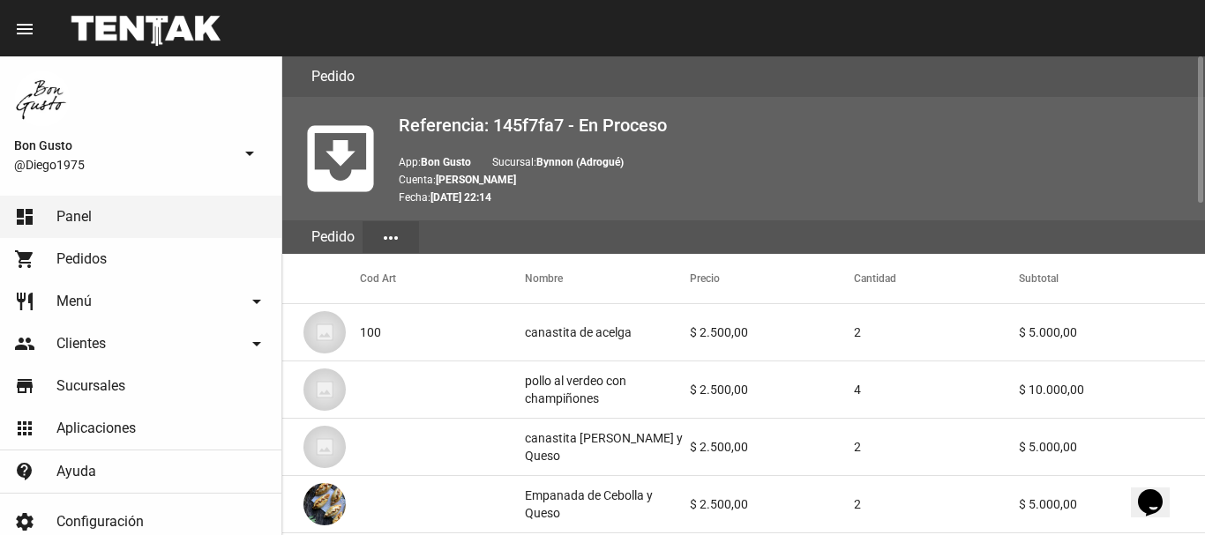
scroll to position [1087, 0]
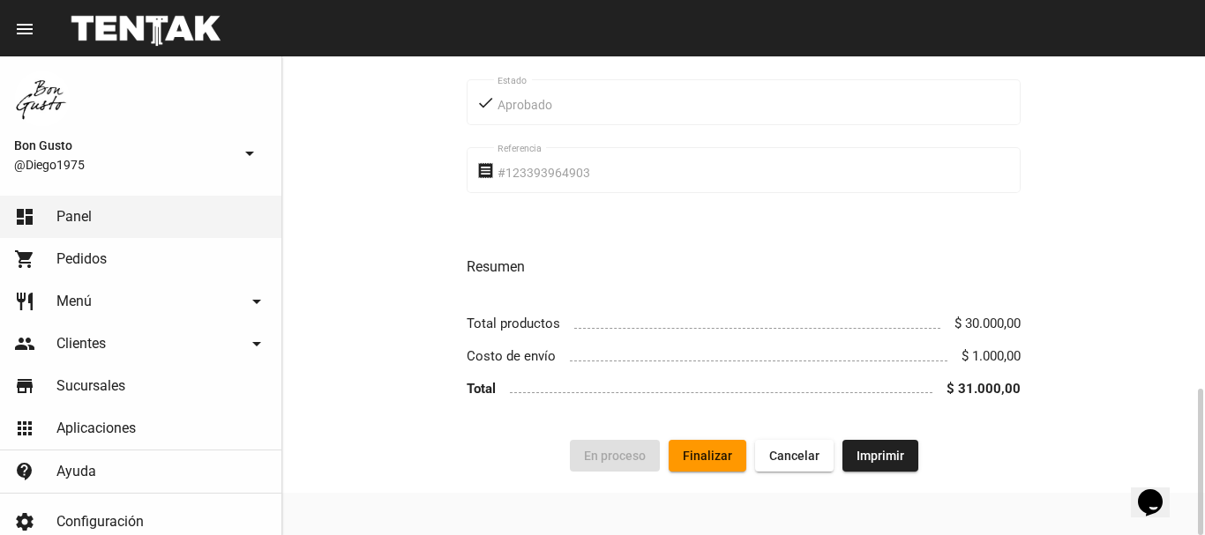
click at [701, 461] on span "Finalizar" at bounding box center [707, 456] width 49 height 14
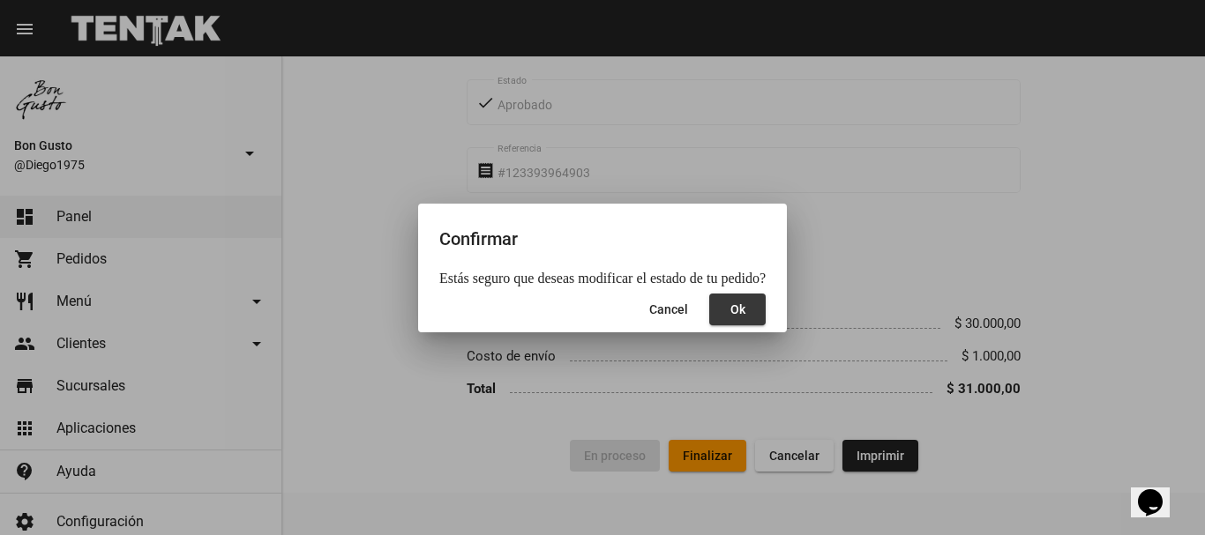
click at [730, 307] on span "Ok" at bounding box center [737, 310] width 15 height 14
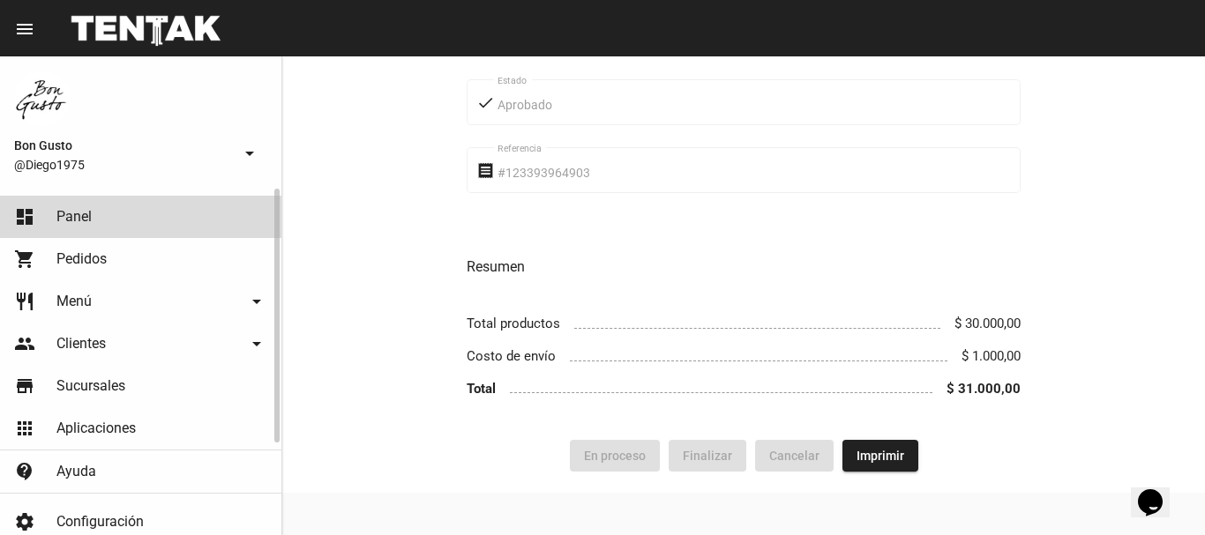
click at [180, 218] on link "dashboard Panel" at bounding box center [140, 217] width 281 height 42
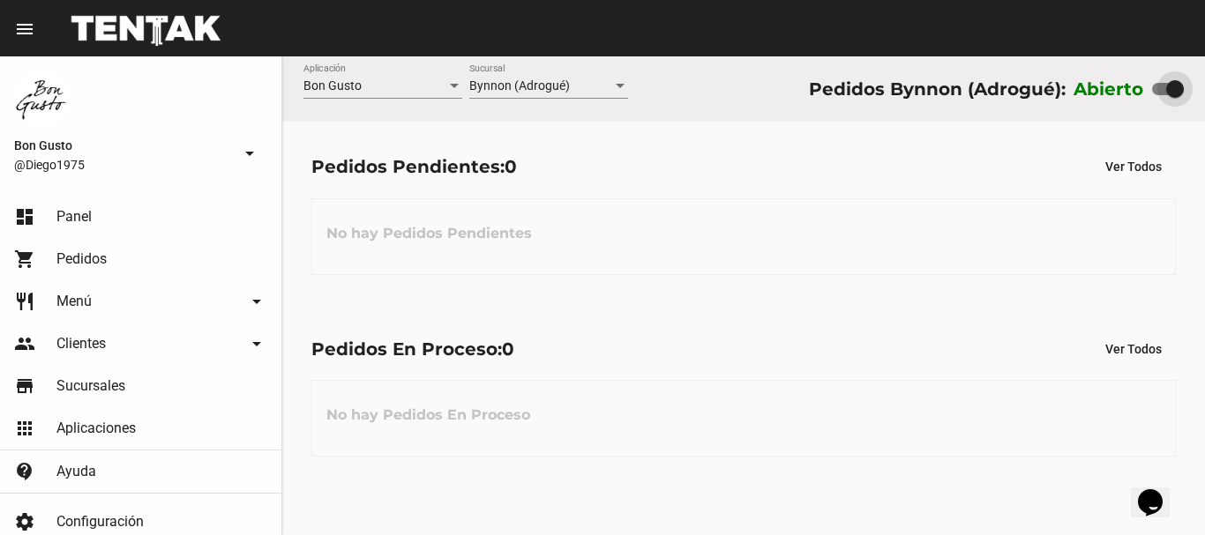
click at [1166, 84] on div at bounding box center [1175, 89] width 18 height 18
click at [1161, 95] on input "checkbox" at bounding box center [1160, 95] width 1 height 1
checkbox input "false"
